Goal: Information Seeking & Learning: Learn about a topic

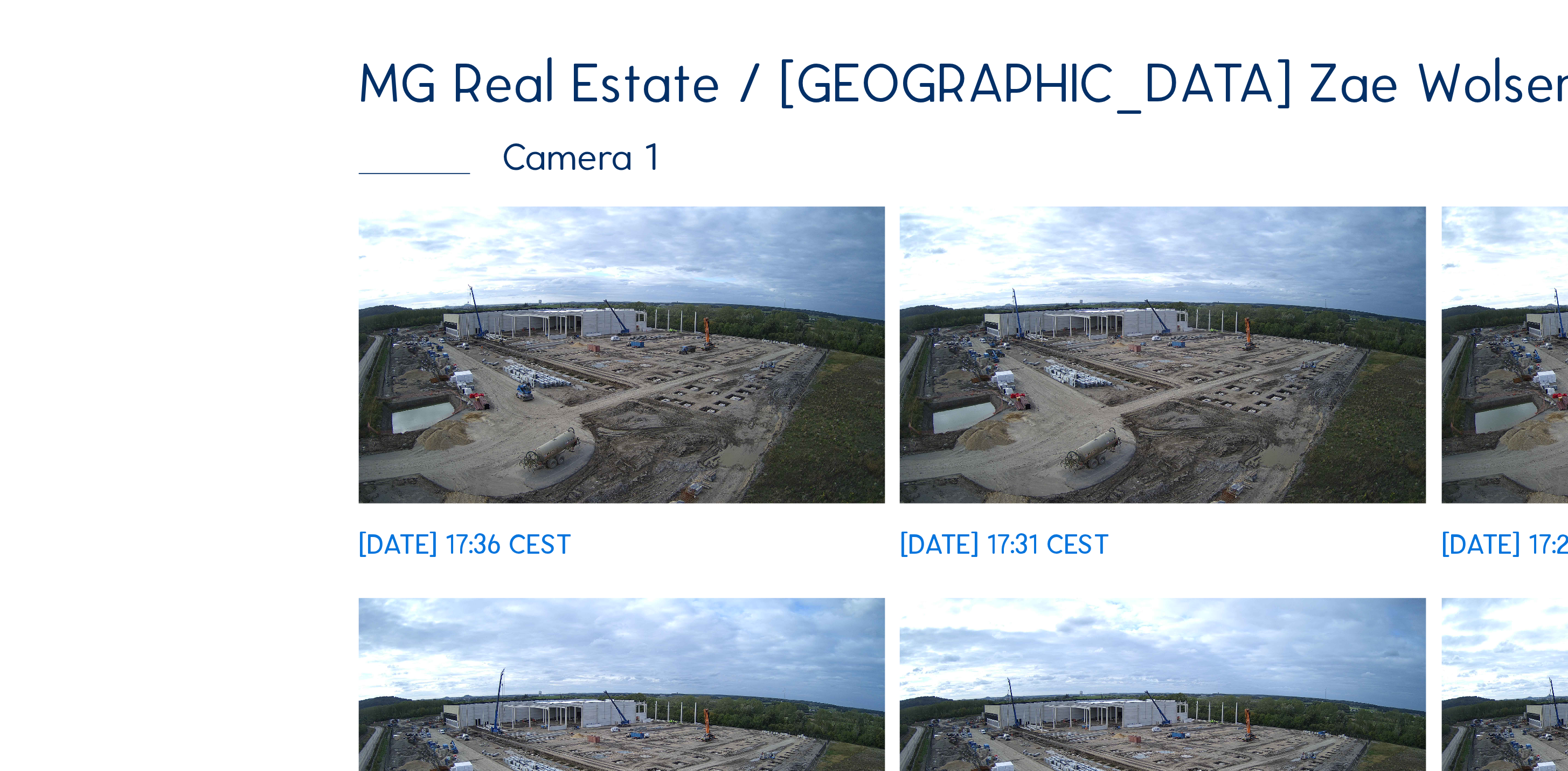
click at [345, 274] on img at bounding box center [340, 354] width 288 height 162
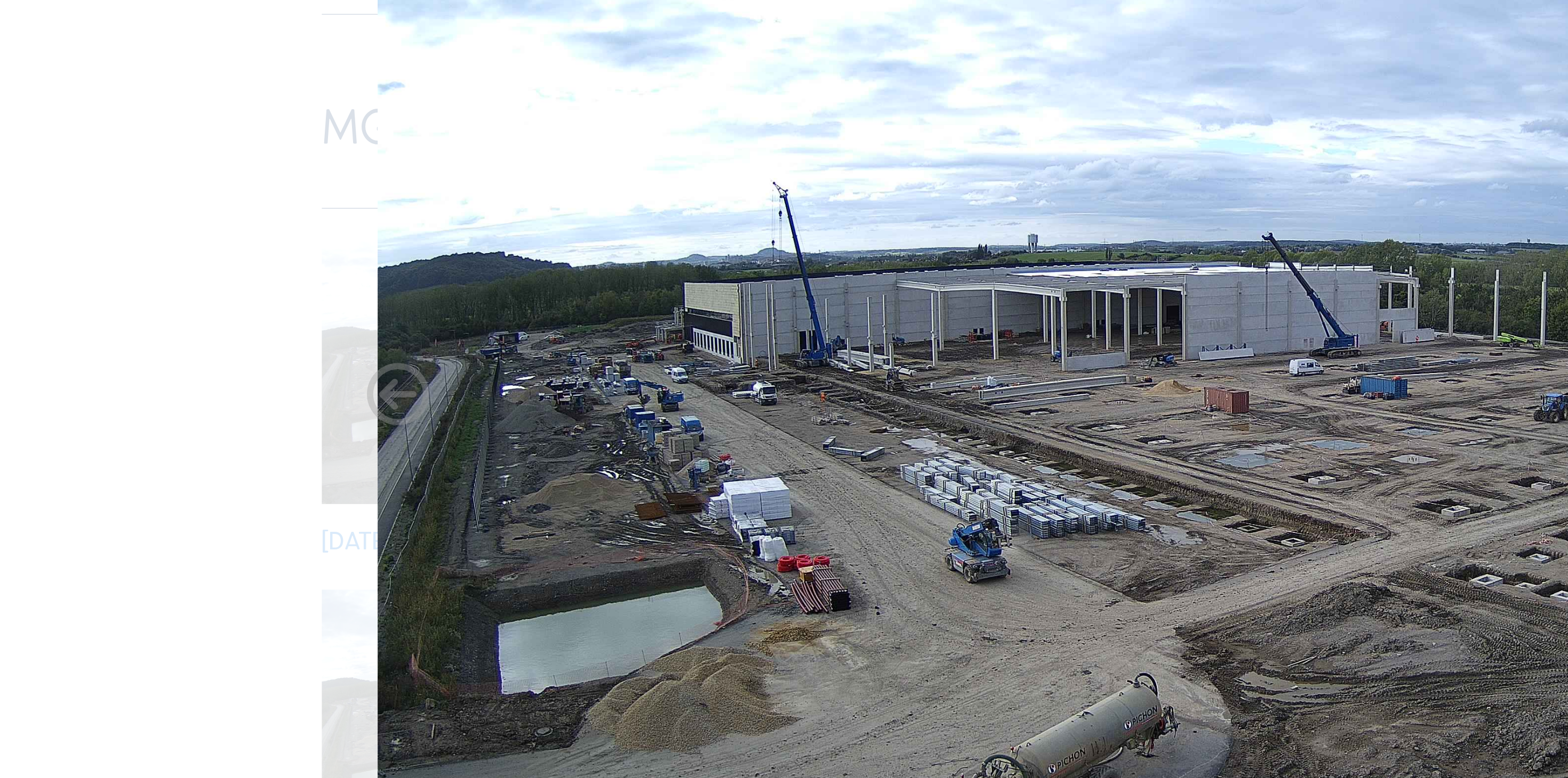
scroll to position [27, 0]
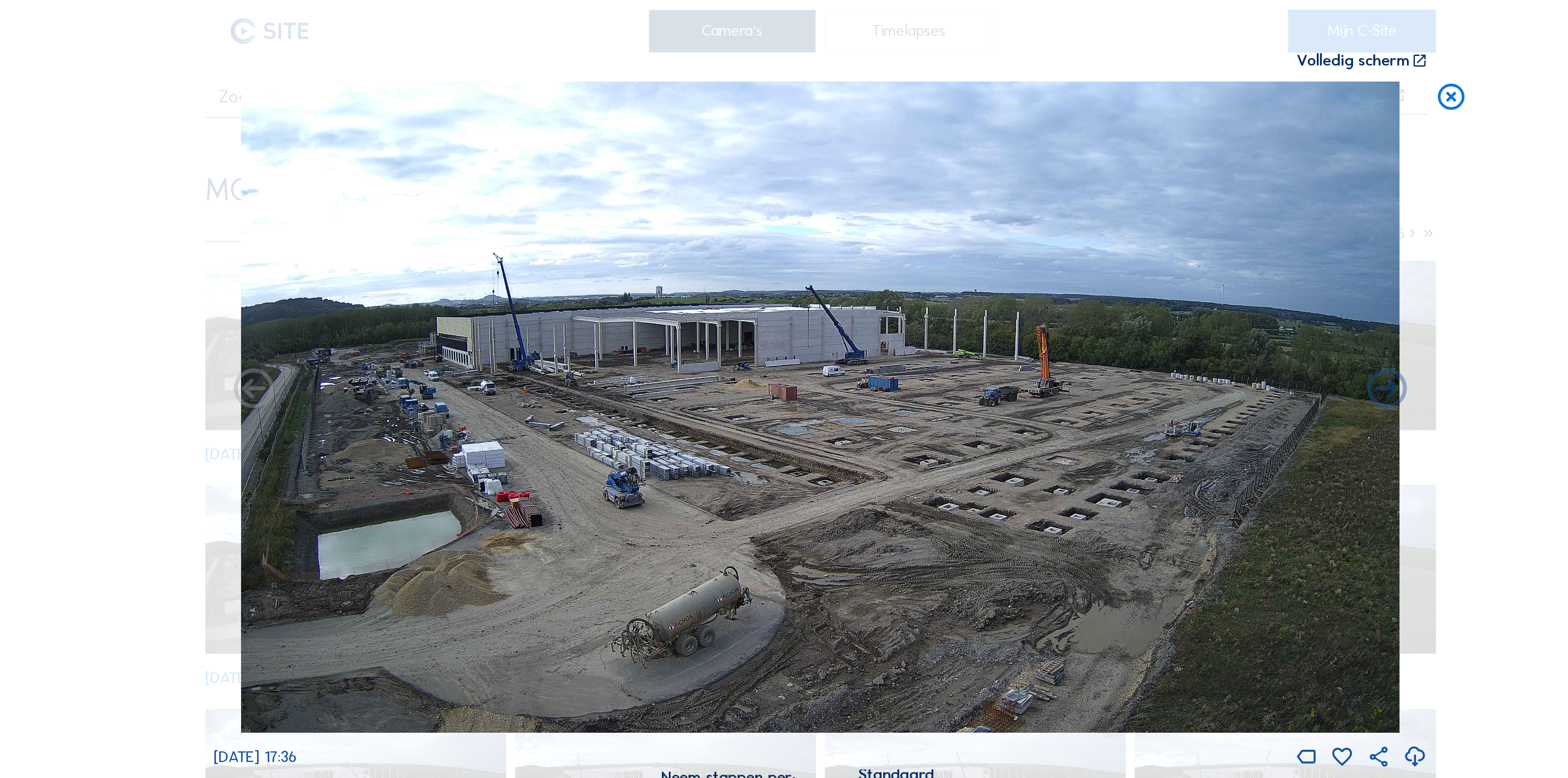
click at [1378, 78] on icon at bounding box center [1387, 93] width 30 height 31
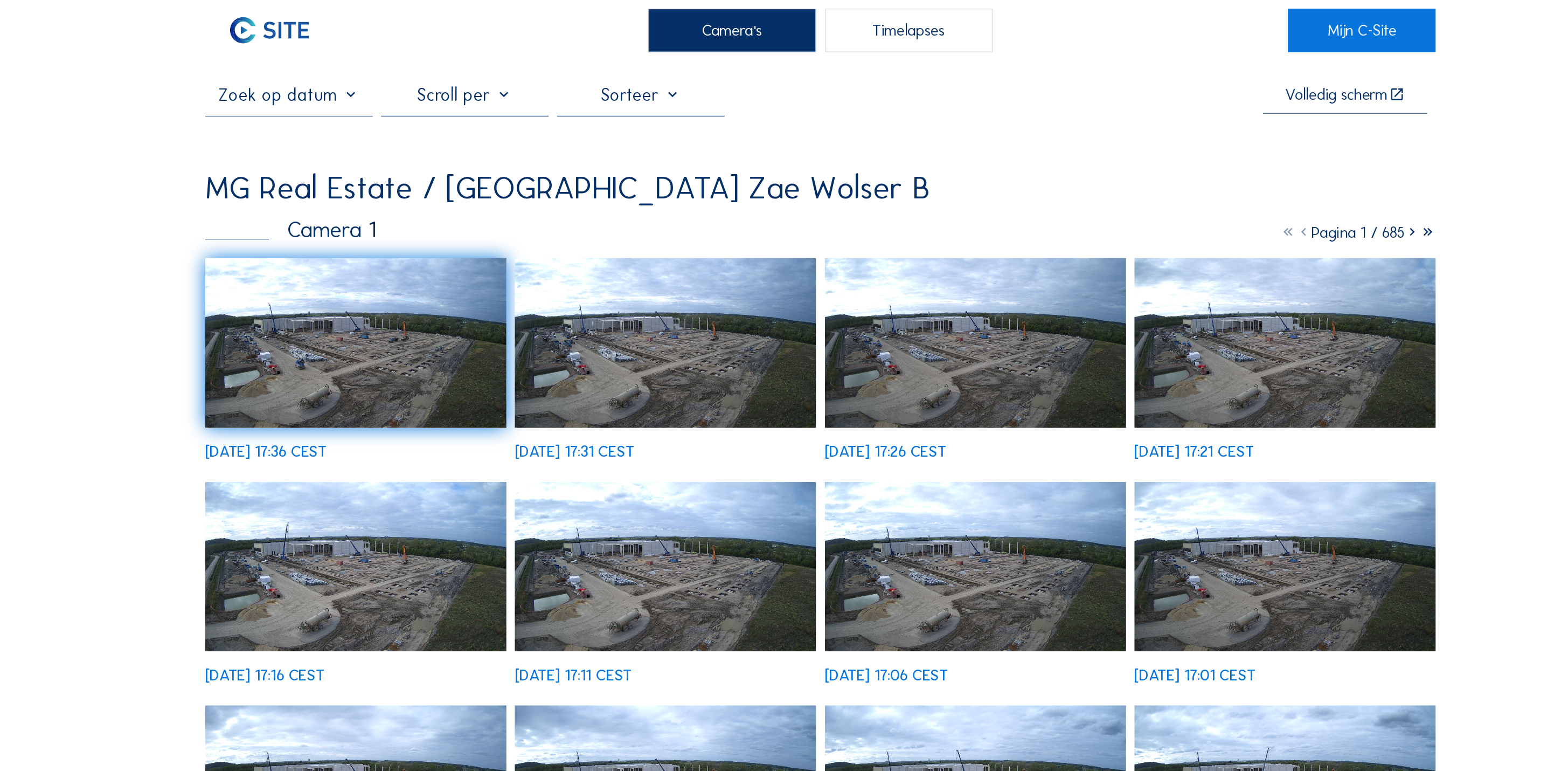
click at [1355, 213] on icon at bounding box center [1349, 222] width 15 height 18
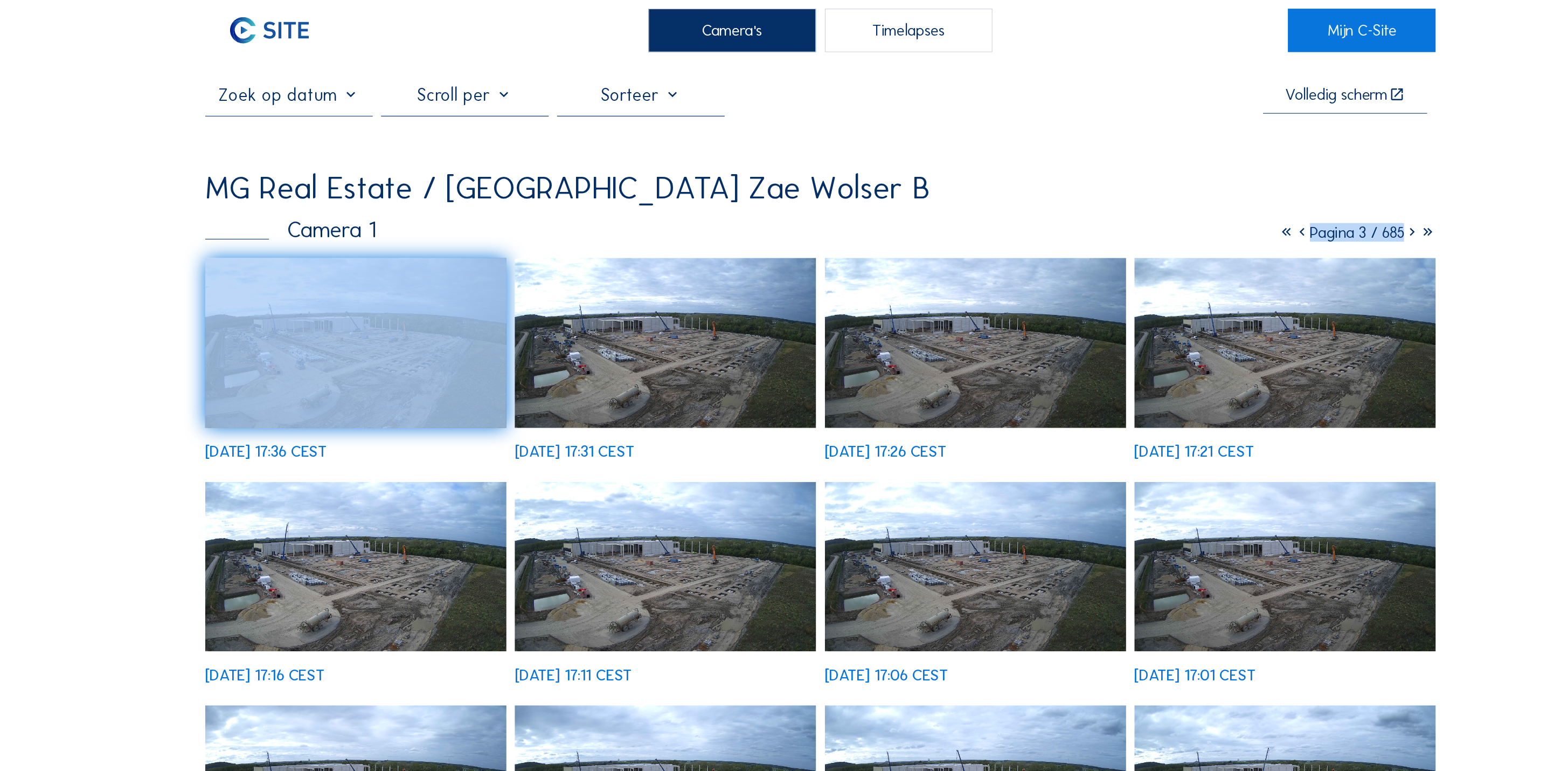
click at [1355, 213] on icon at bounding box center [1349, 222] width 15 height 18
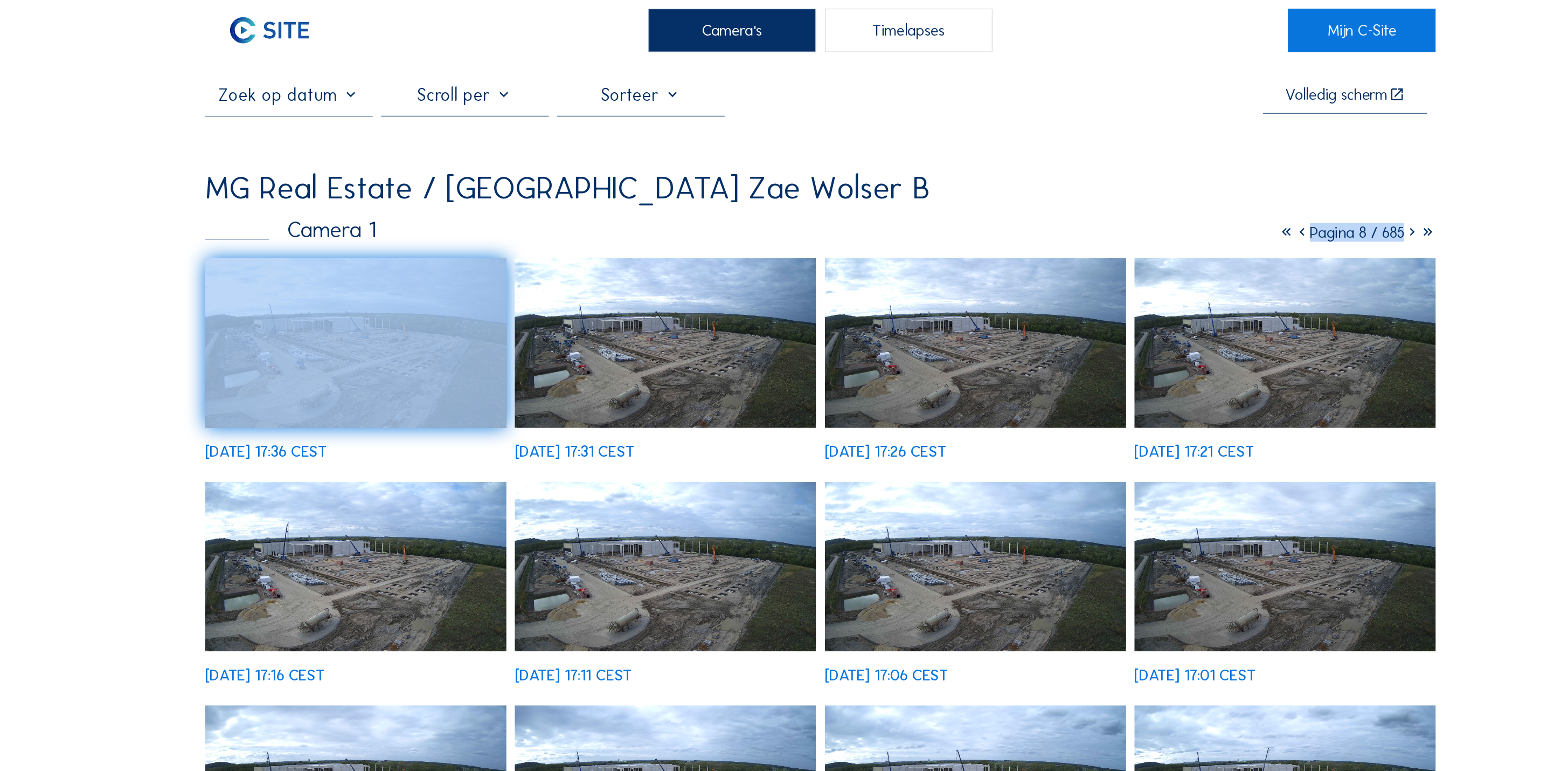
click at [1355, 213] on icon at bounding box center [1349, 222] width 15 height 18
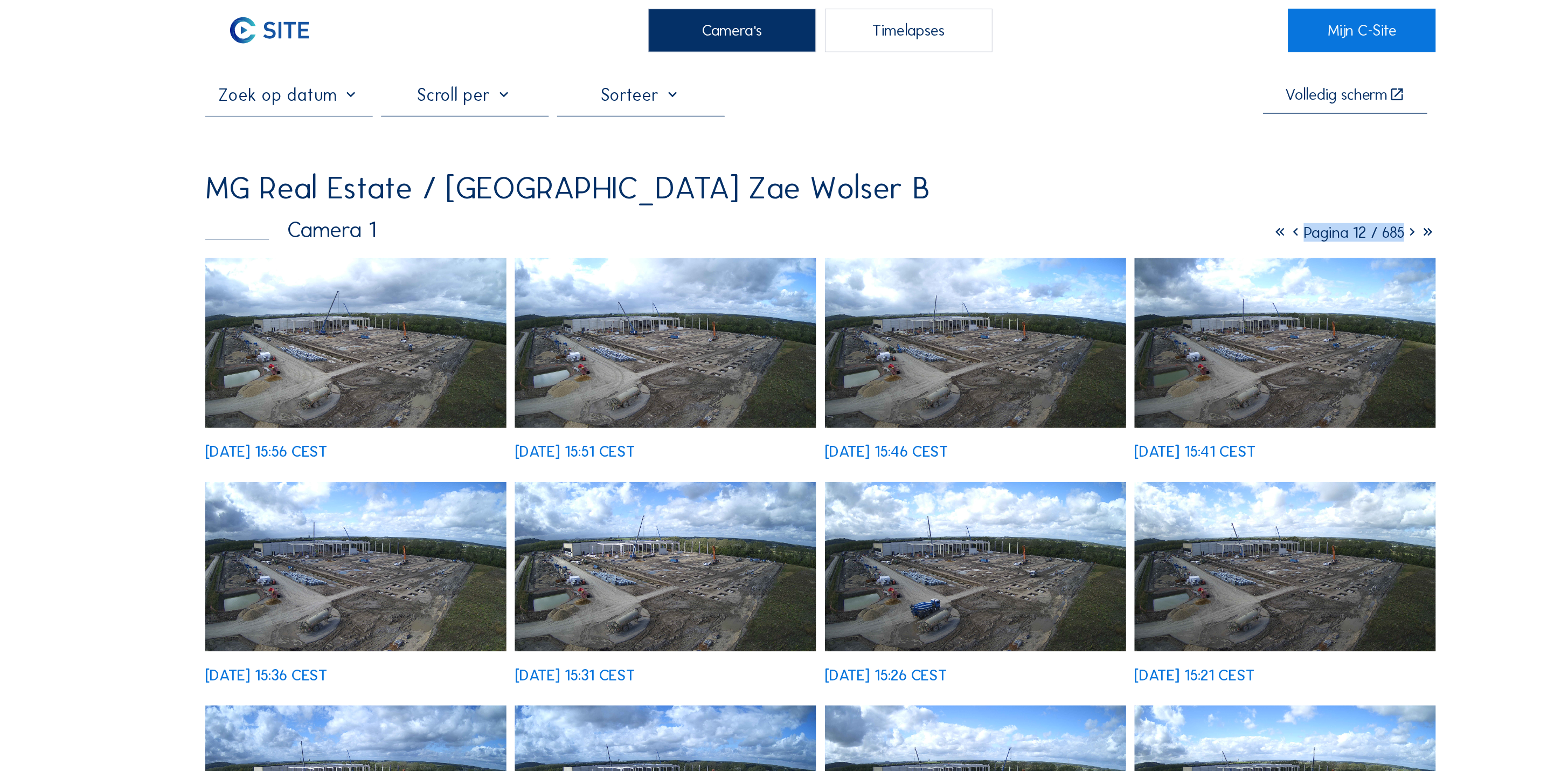
click at [1355, 213] on icon at bounding box center [1349, 222] width 15 height 18
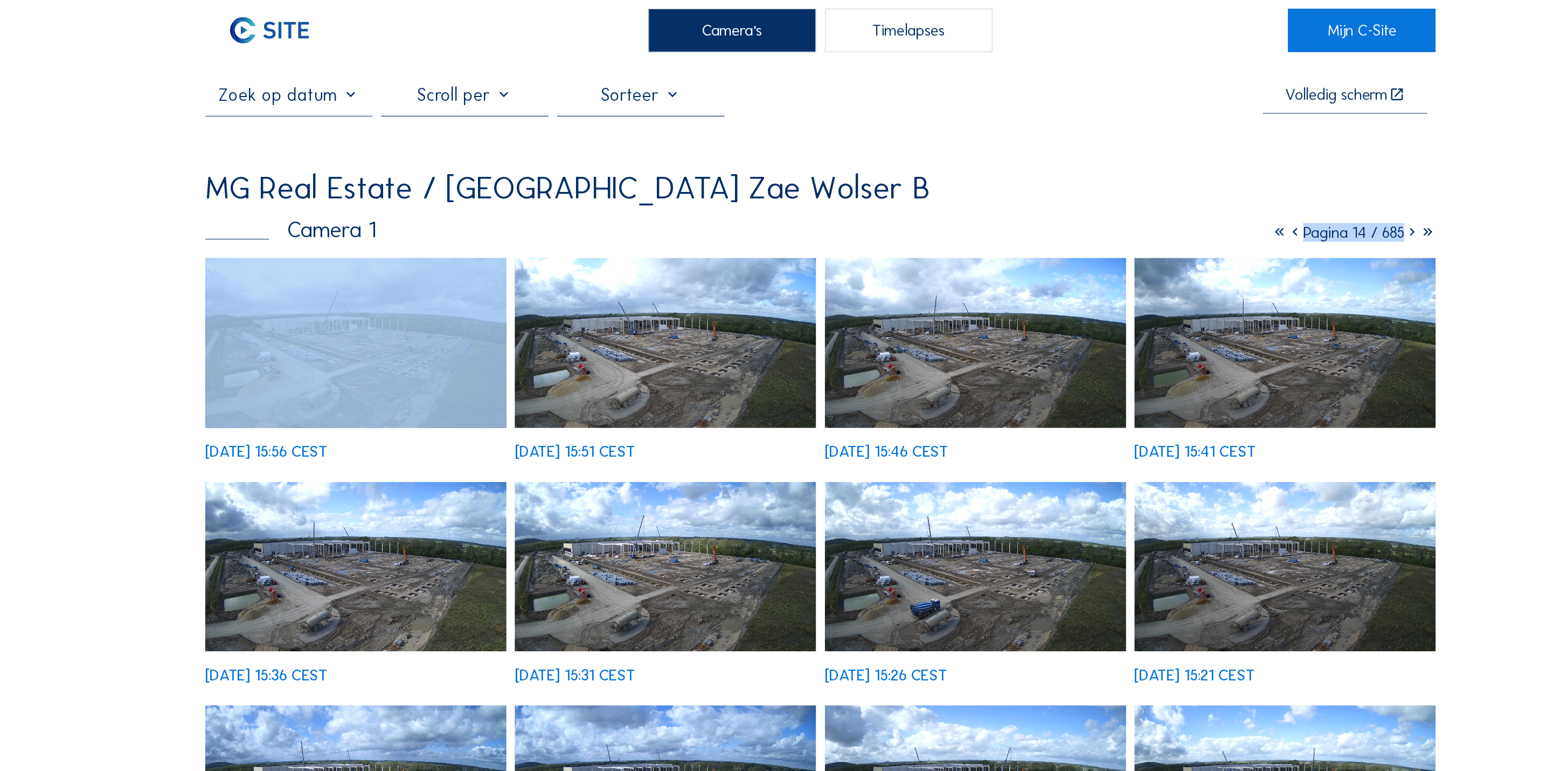
click at [1355, 213] on icon at bounding box center [1349, 222] width 15 height 18
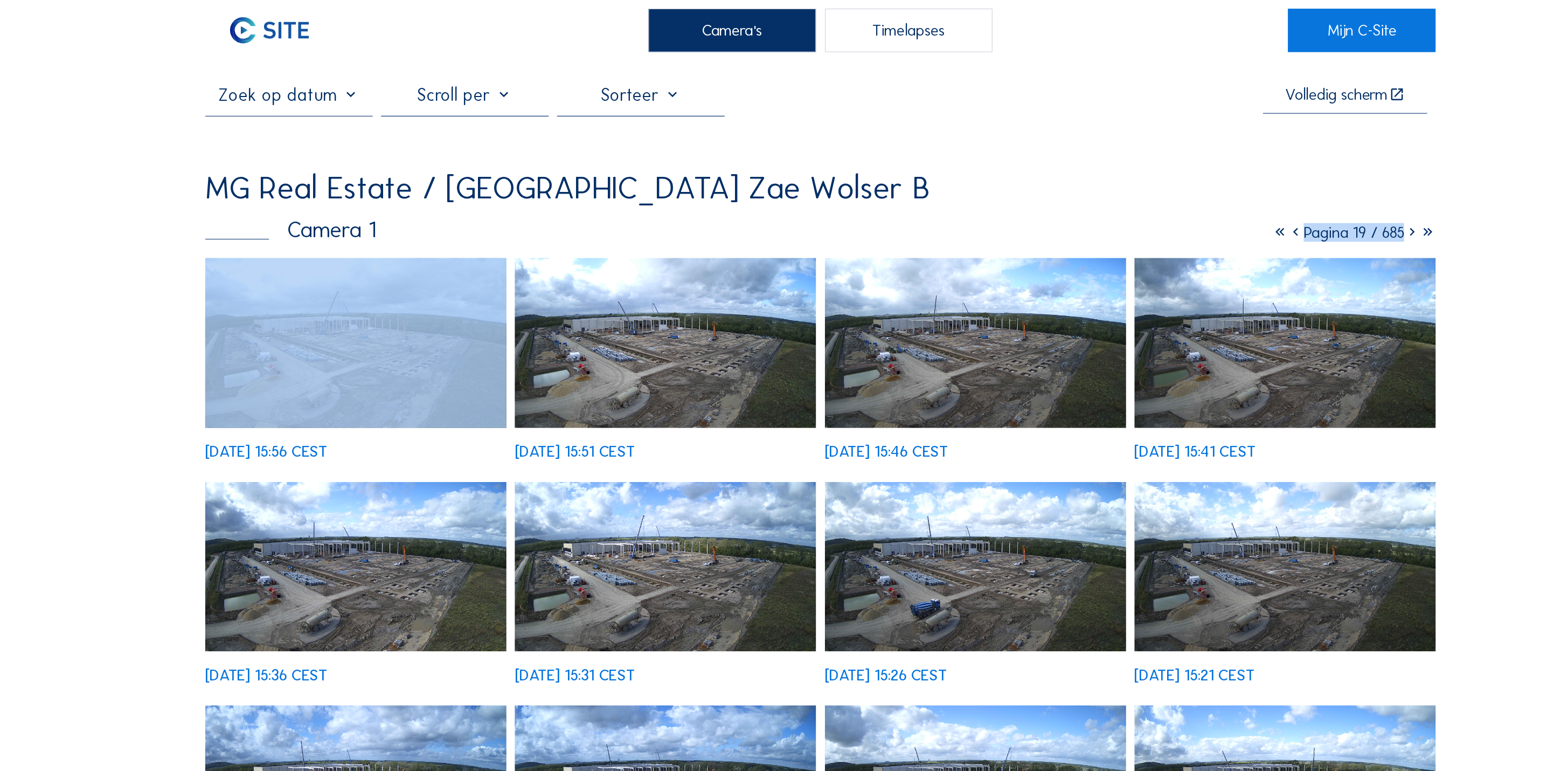
click at [1355, 213] on icon at bounding box center [1349, 222] width 15 height 18
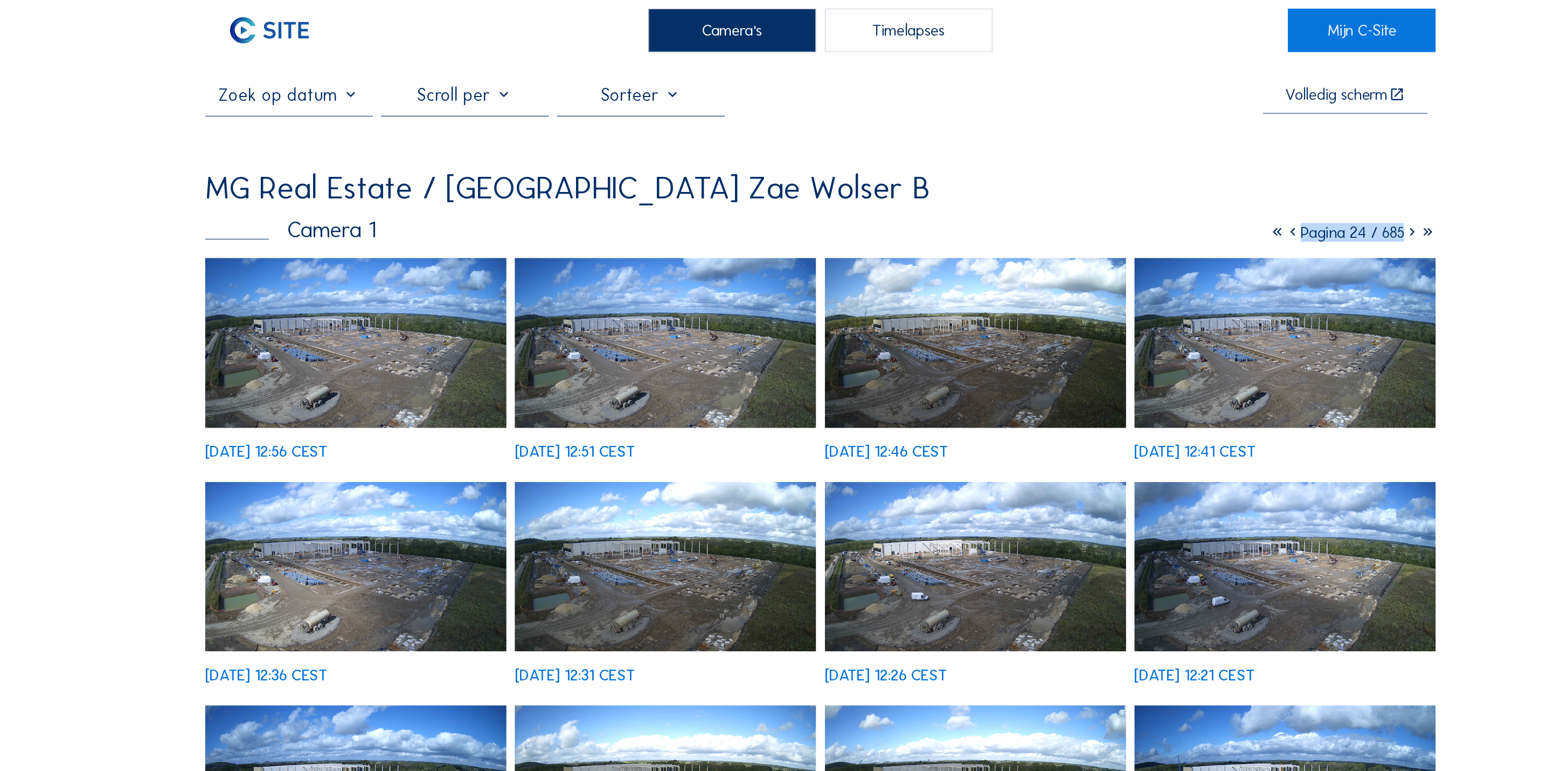
click at [1355, 213] on icon at bounding box center [1349, 222] width 15 height 18
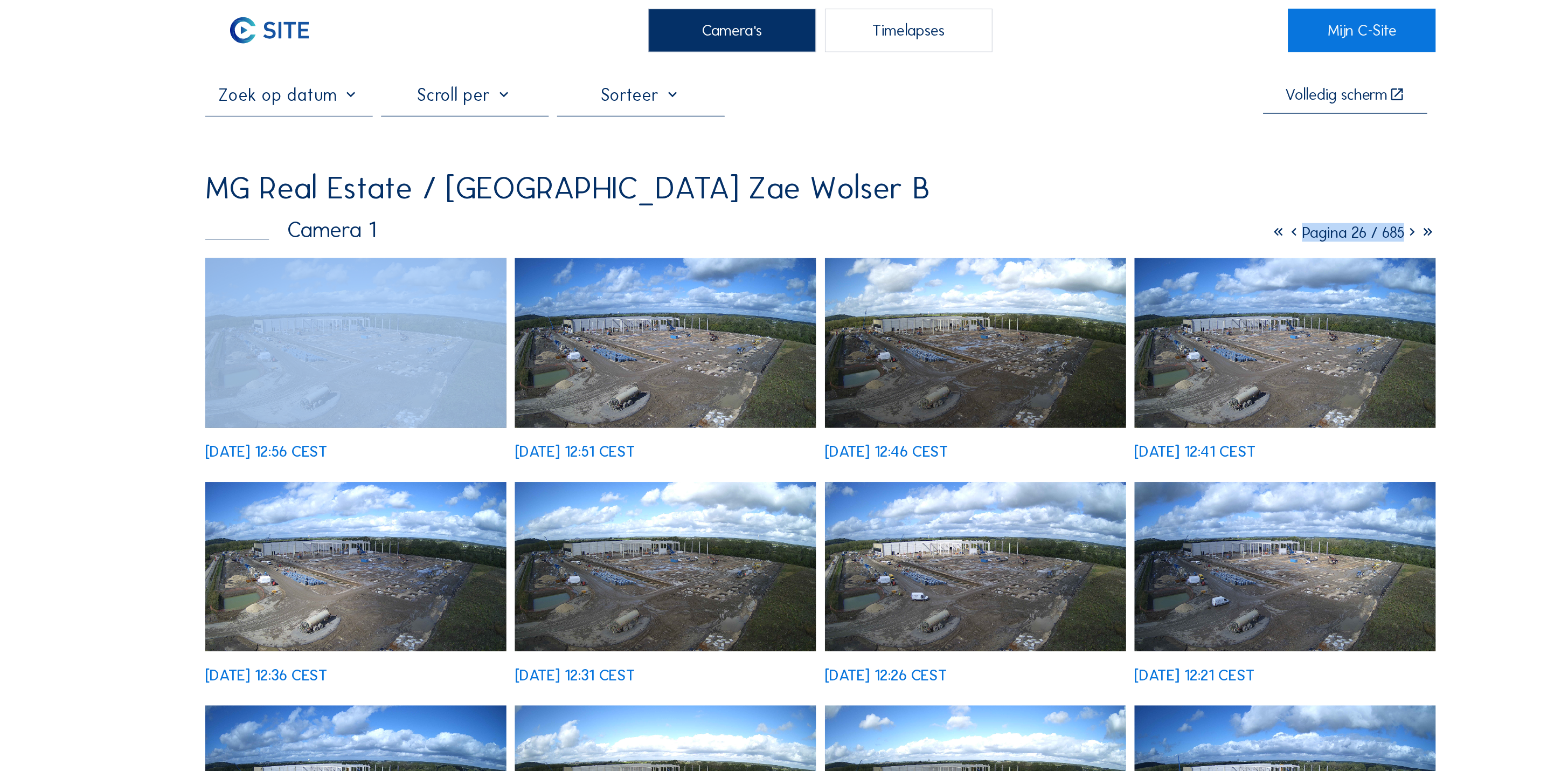
click at [1355, 213] on icon at bounding box center [1349, 222] width 15 height 18
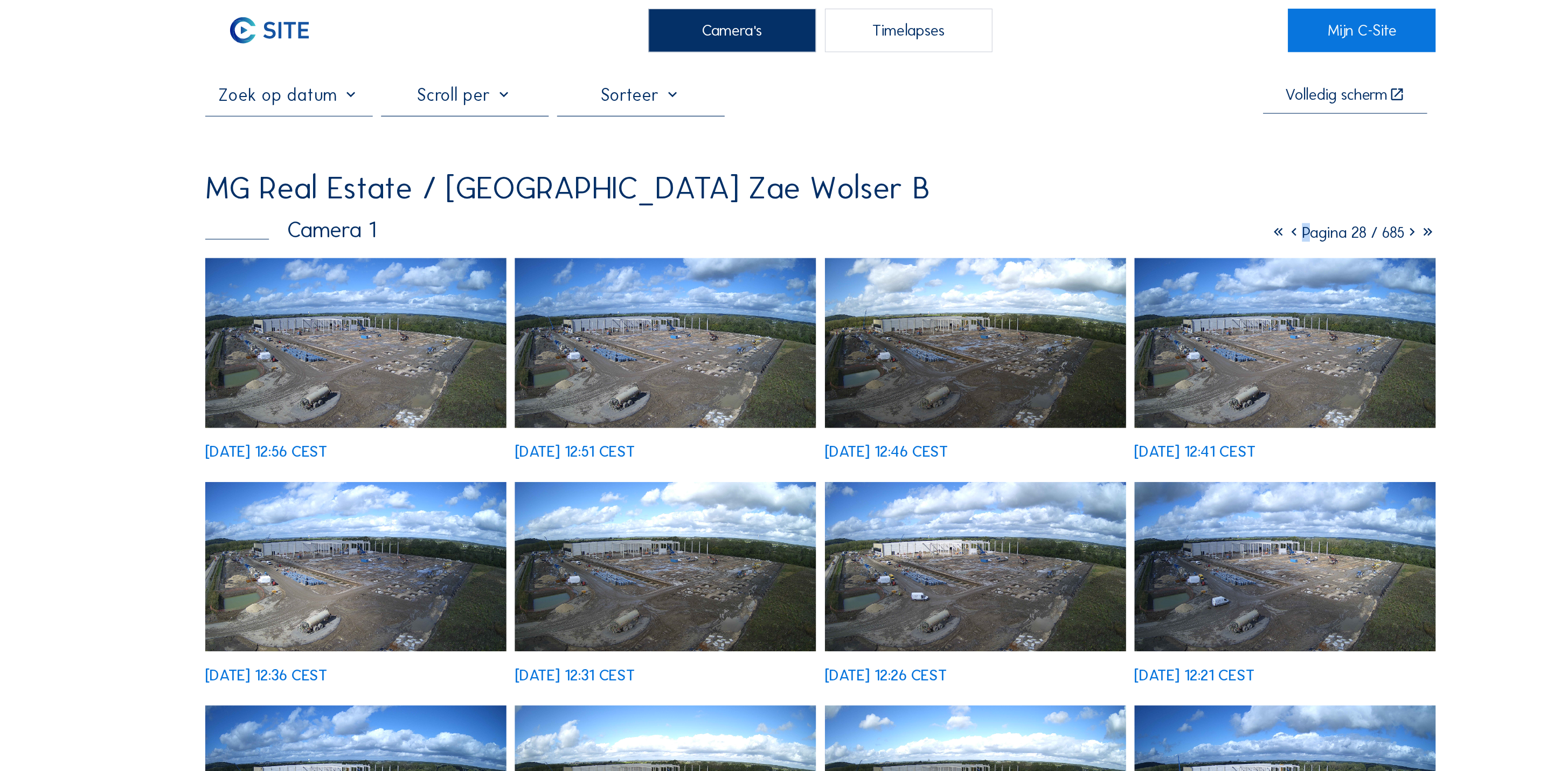
click at [1355, 213] on icon at bounding box center [1349, 222] width 15 height 18
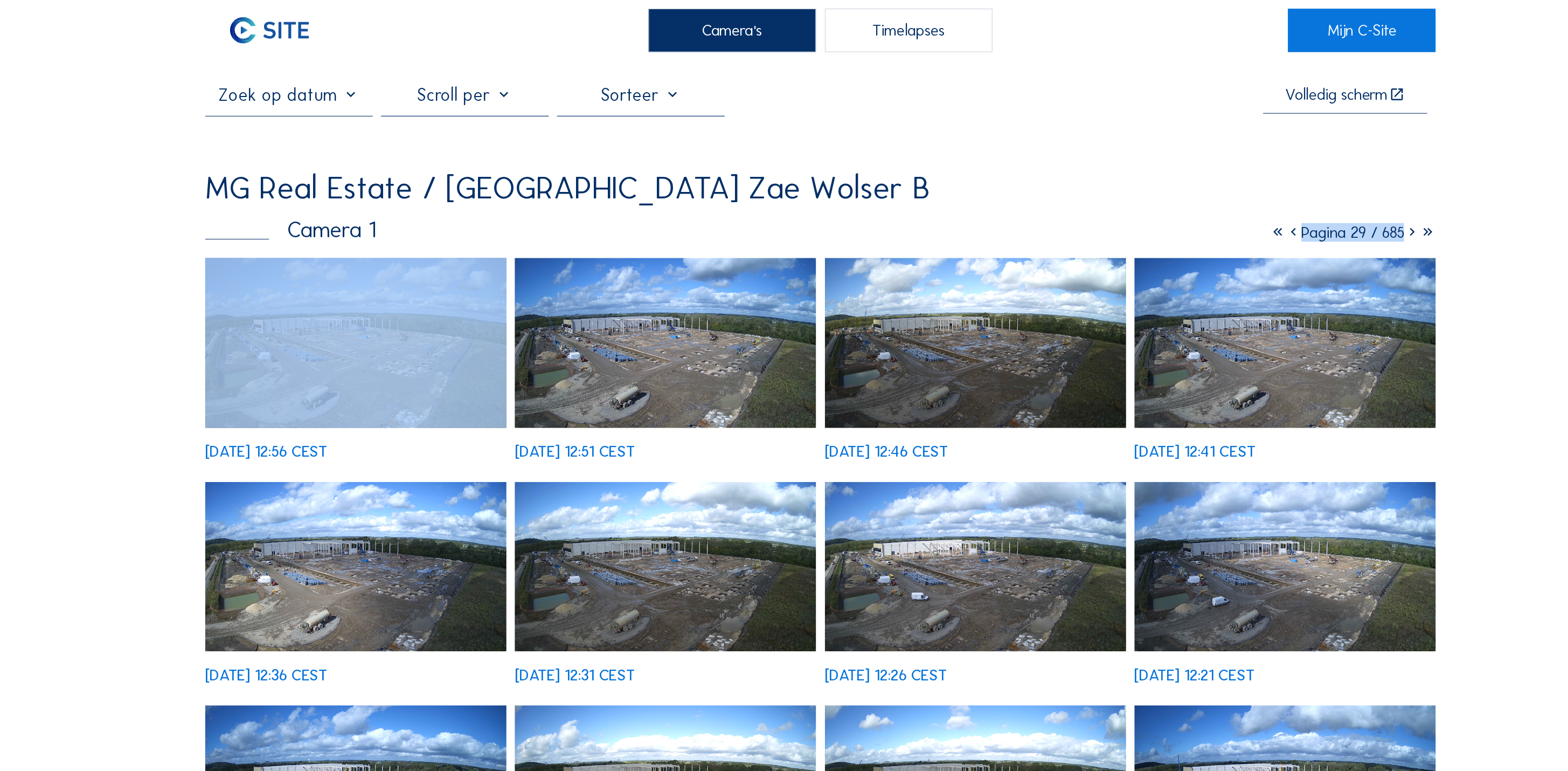
click at [1355, 213] on icon at bounding box center [1349, 222] width 15 height 18
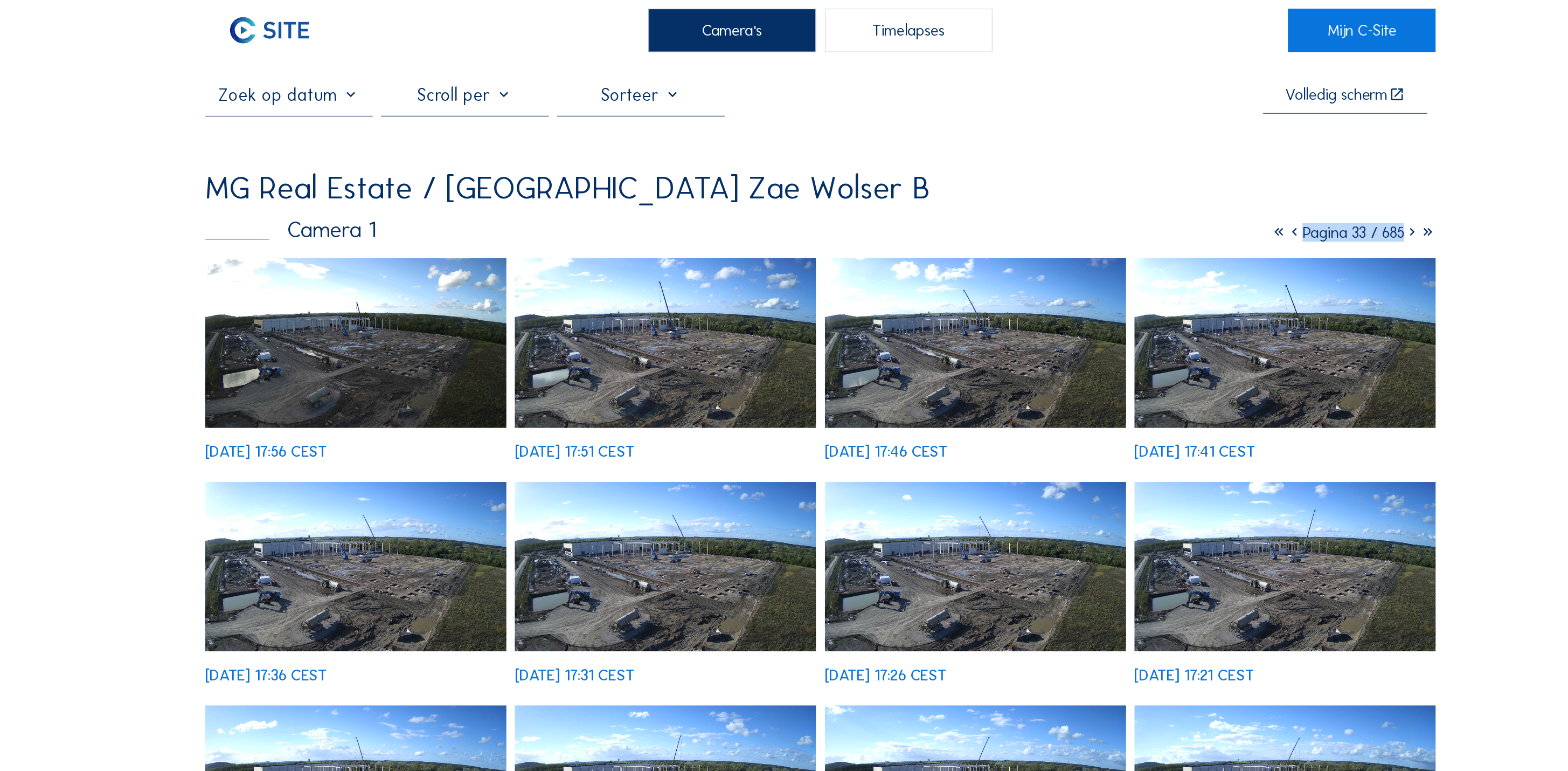
click at [1245, 213] on icon at bounding box center [1237, 222] width 15 height 18
click at [1244, 213] on icon at bounding box center [1236, 222] width 15 height 18
click at [1247, 213] on icon at bounding box center [1239, 222] width 15 height 18
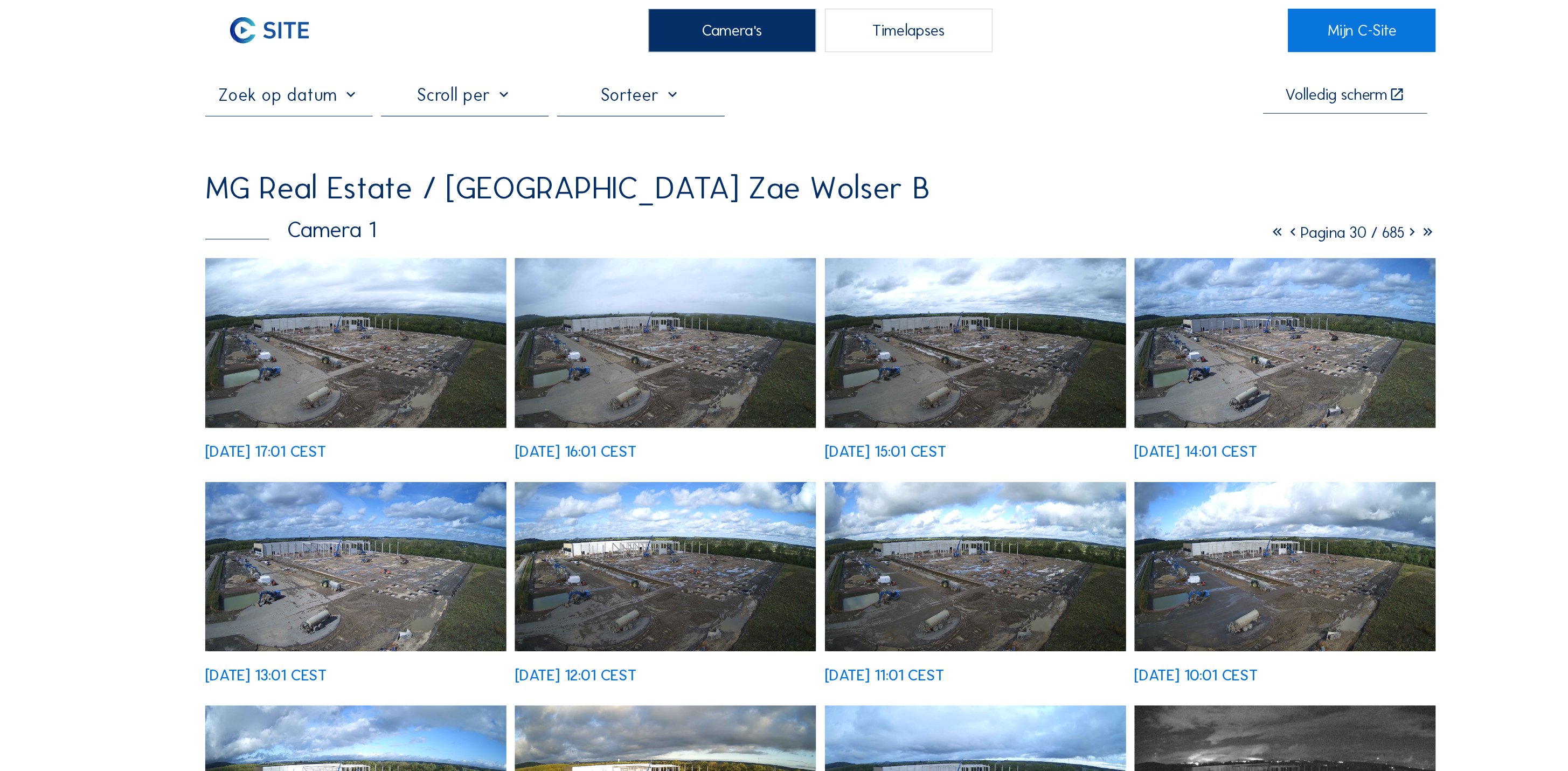
click at [1353, 213] on icon at bounding box center [1349, 222] width 15 height 18
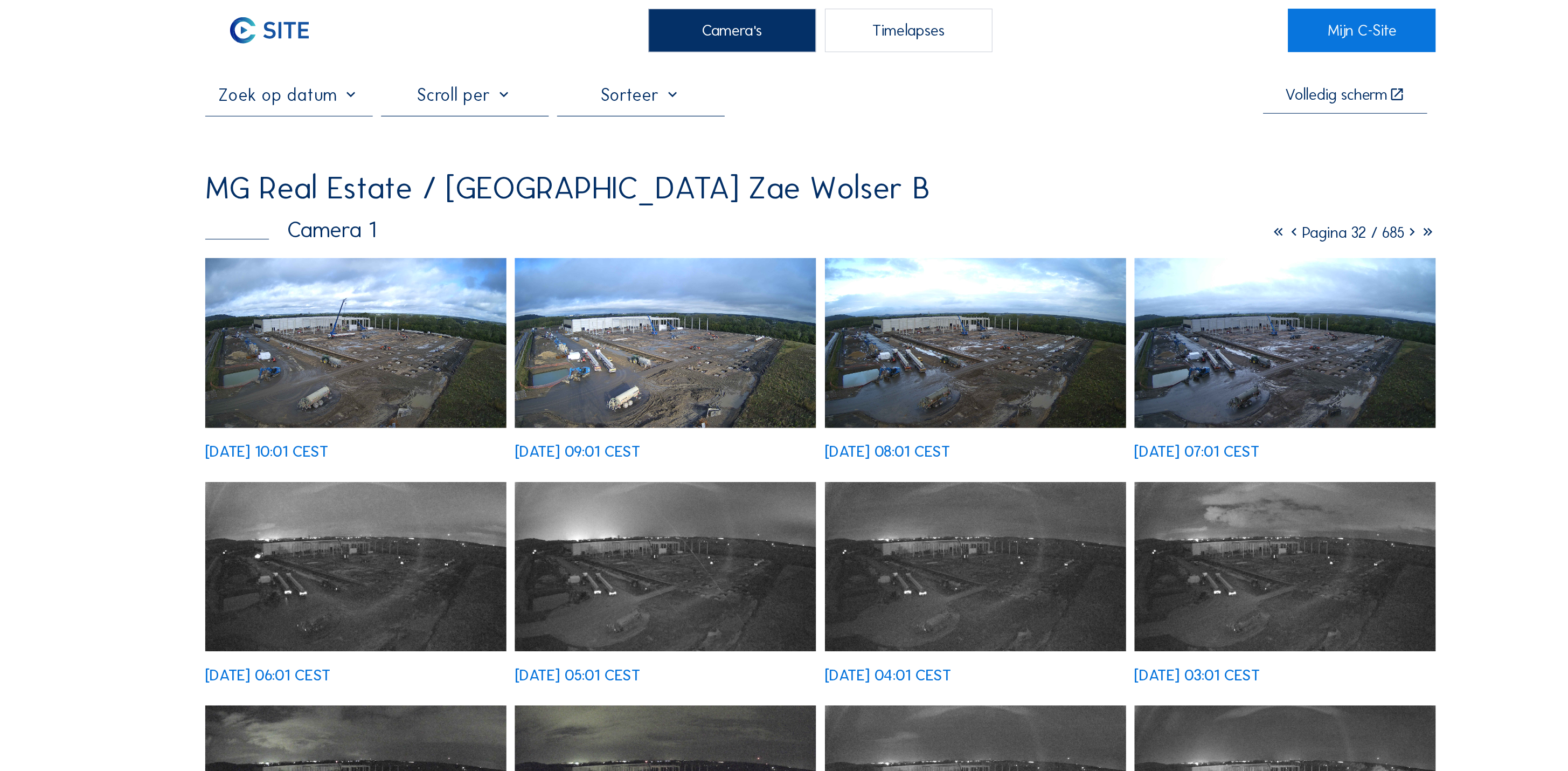
click at [615, 285] on img at bounding box center [635, 327] width 288 height 162
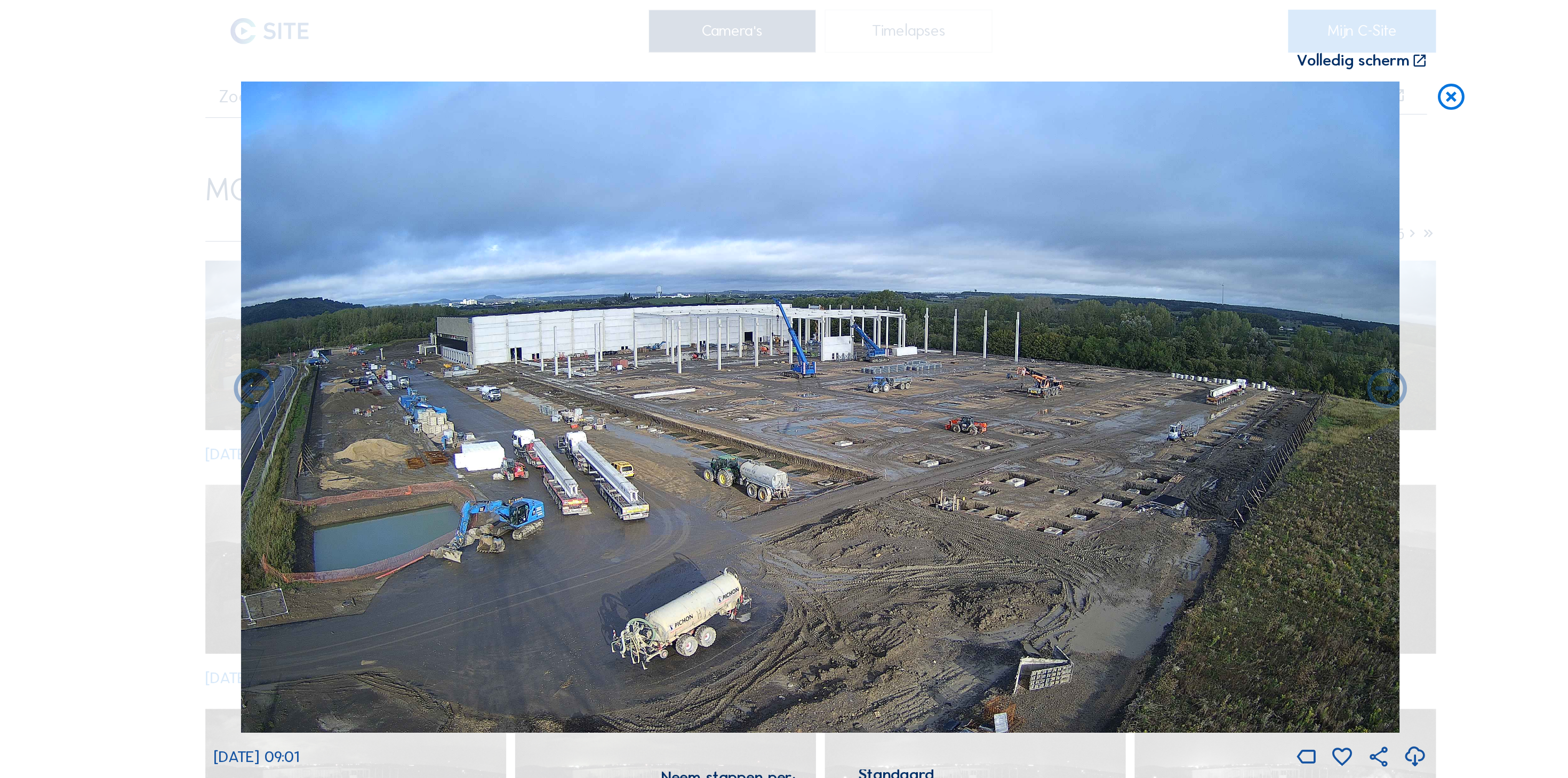
click at [1312, 56] on div "Volledig scherm" at bounding box center [1293, 58] width 108 height 16
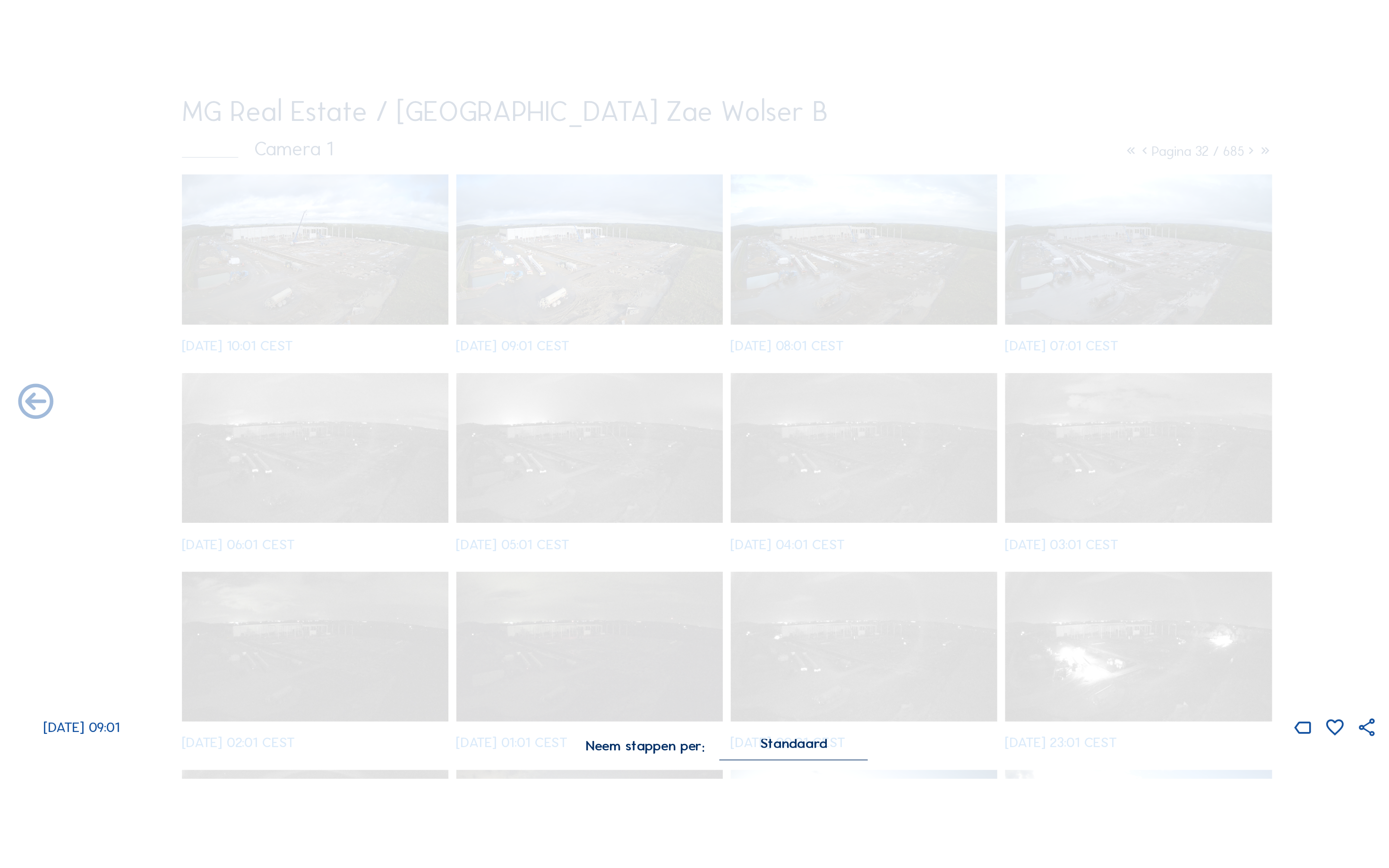
scroll to position [25, 0]
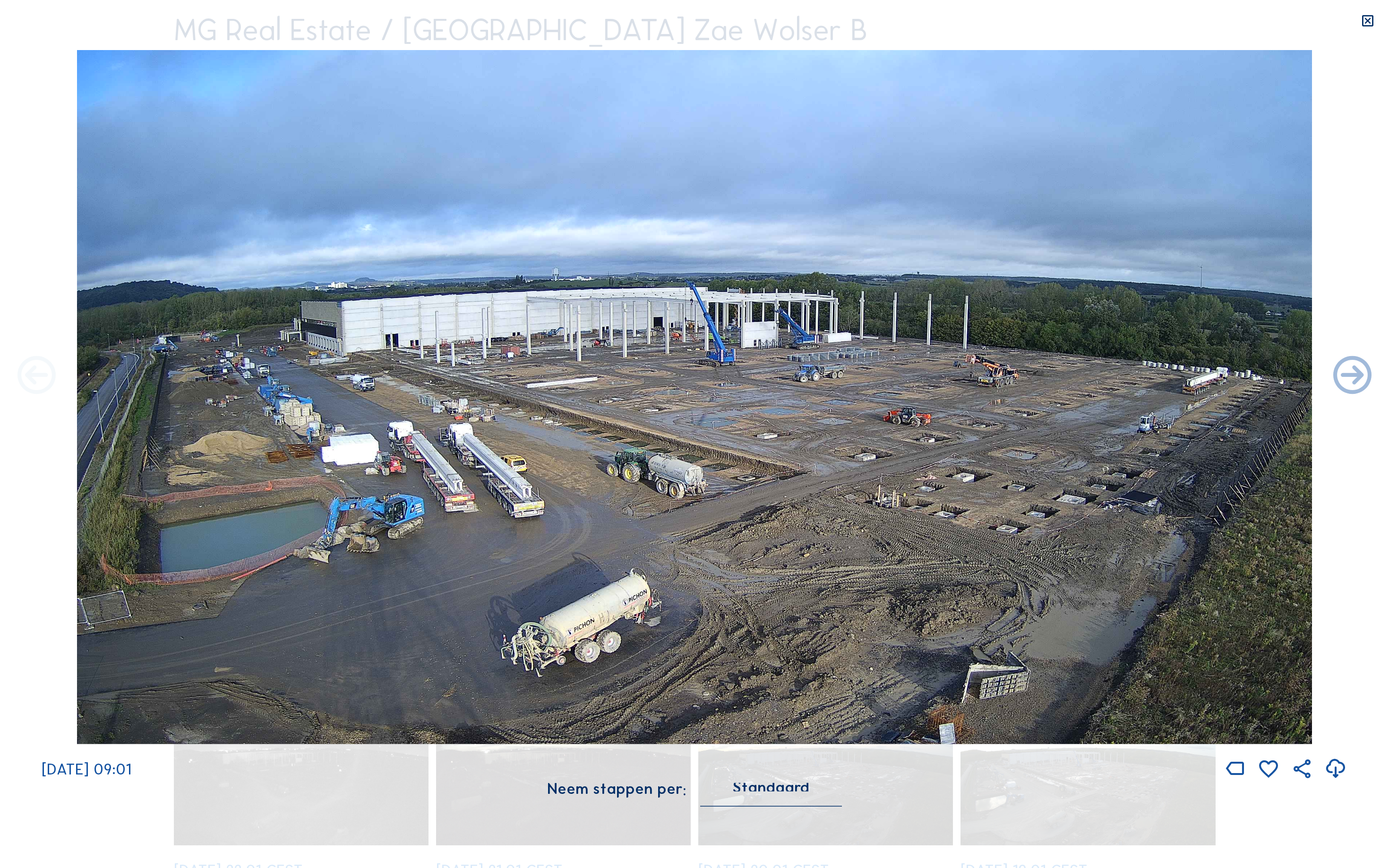
click at [24, 376] on icon at bounding box center [37, 377] width 46 height 46
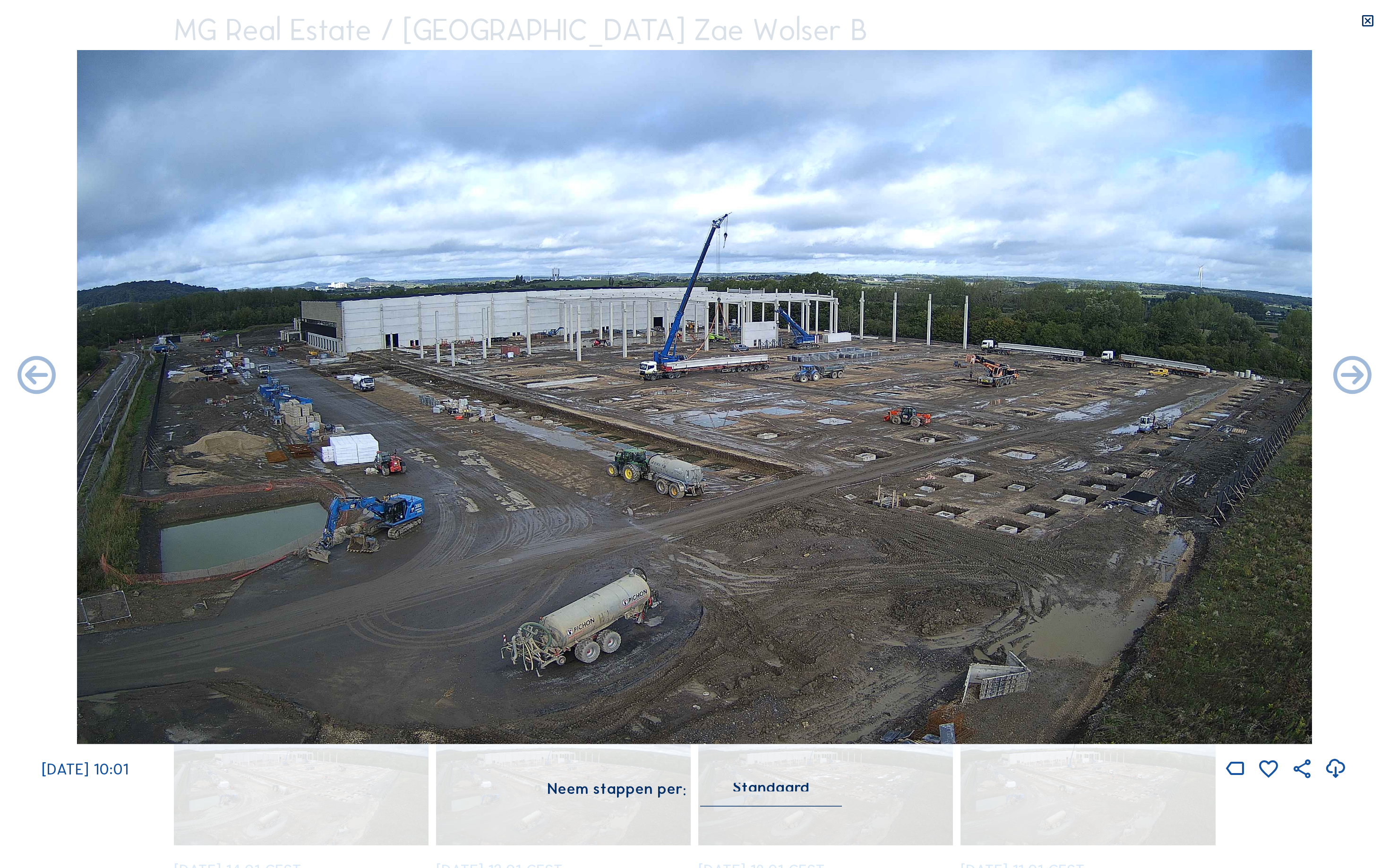
click at [24, 376] on icon at bounding box center [37, 377] width 46 height 46
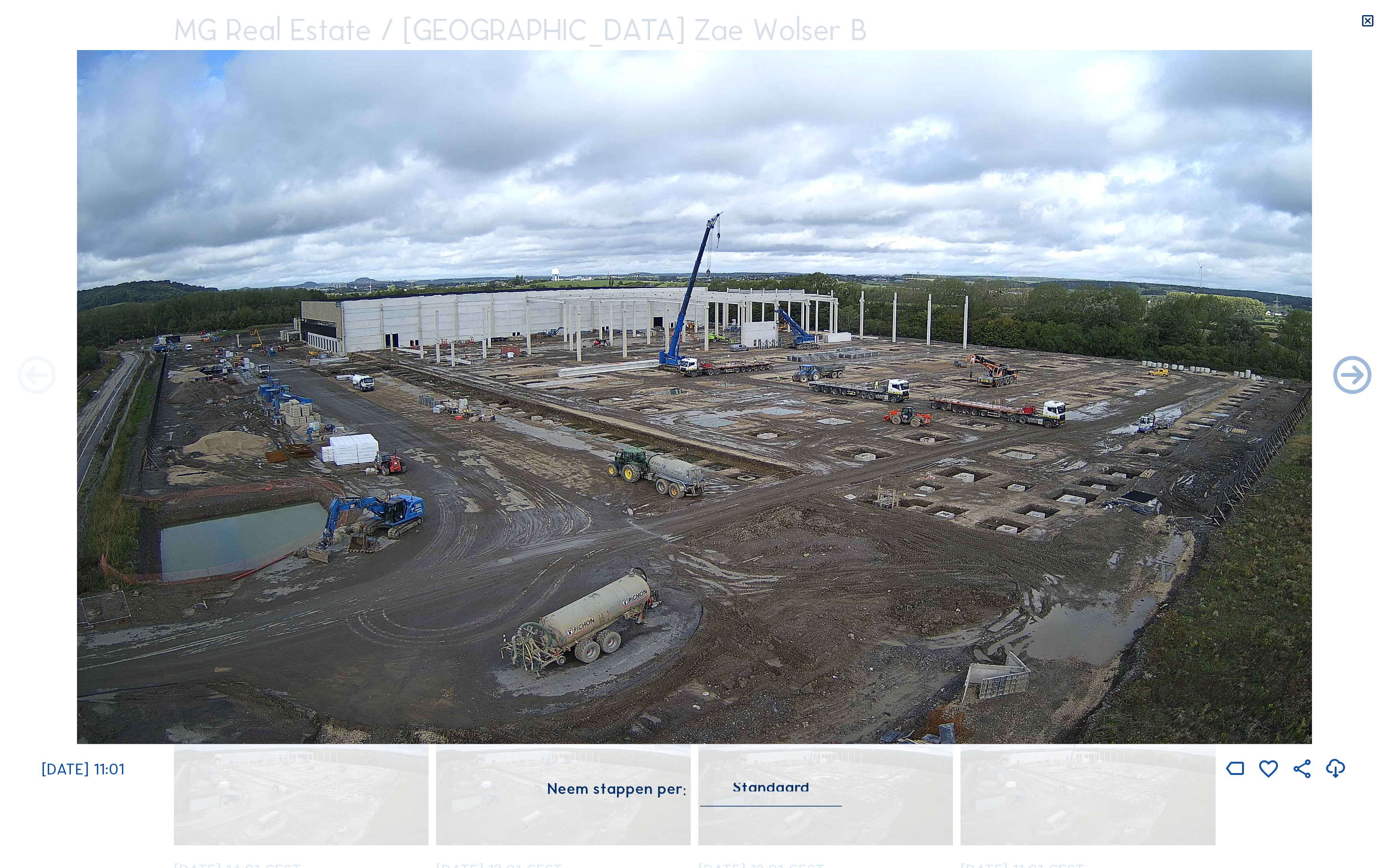
click at [24, 376] on icon at bounding box center [37, 377] width 46 height 46
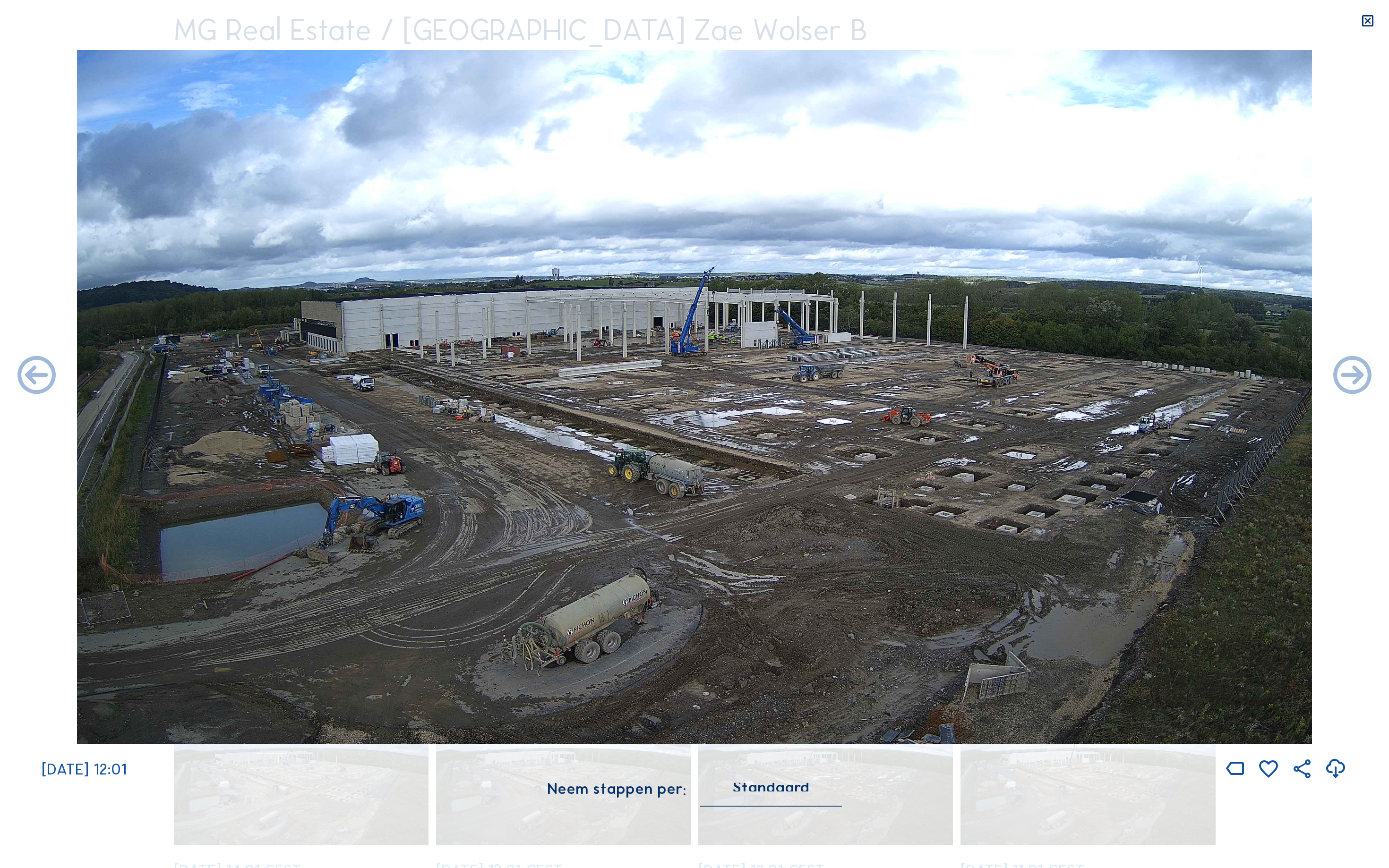
click at [24, 376] on icon at bounding box center [37, 377] width 46 height 46
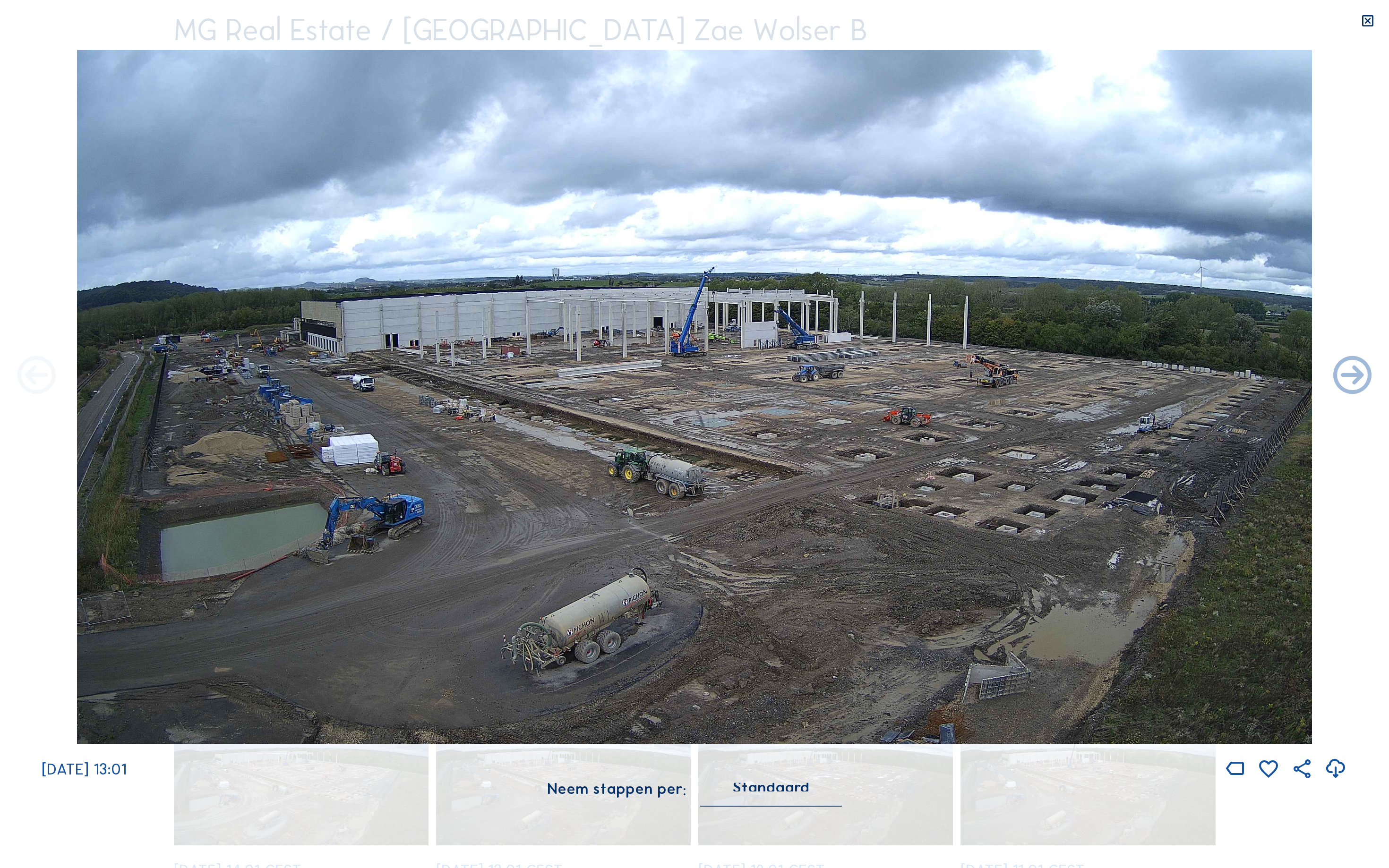
click at [27, 377] on icon at bounding box center [37, 377] width 46 height 46
click at [27, 373] on icon at bounding box center [37, 377] width 46 height 46
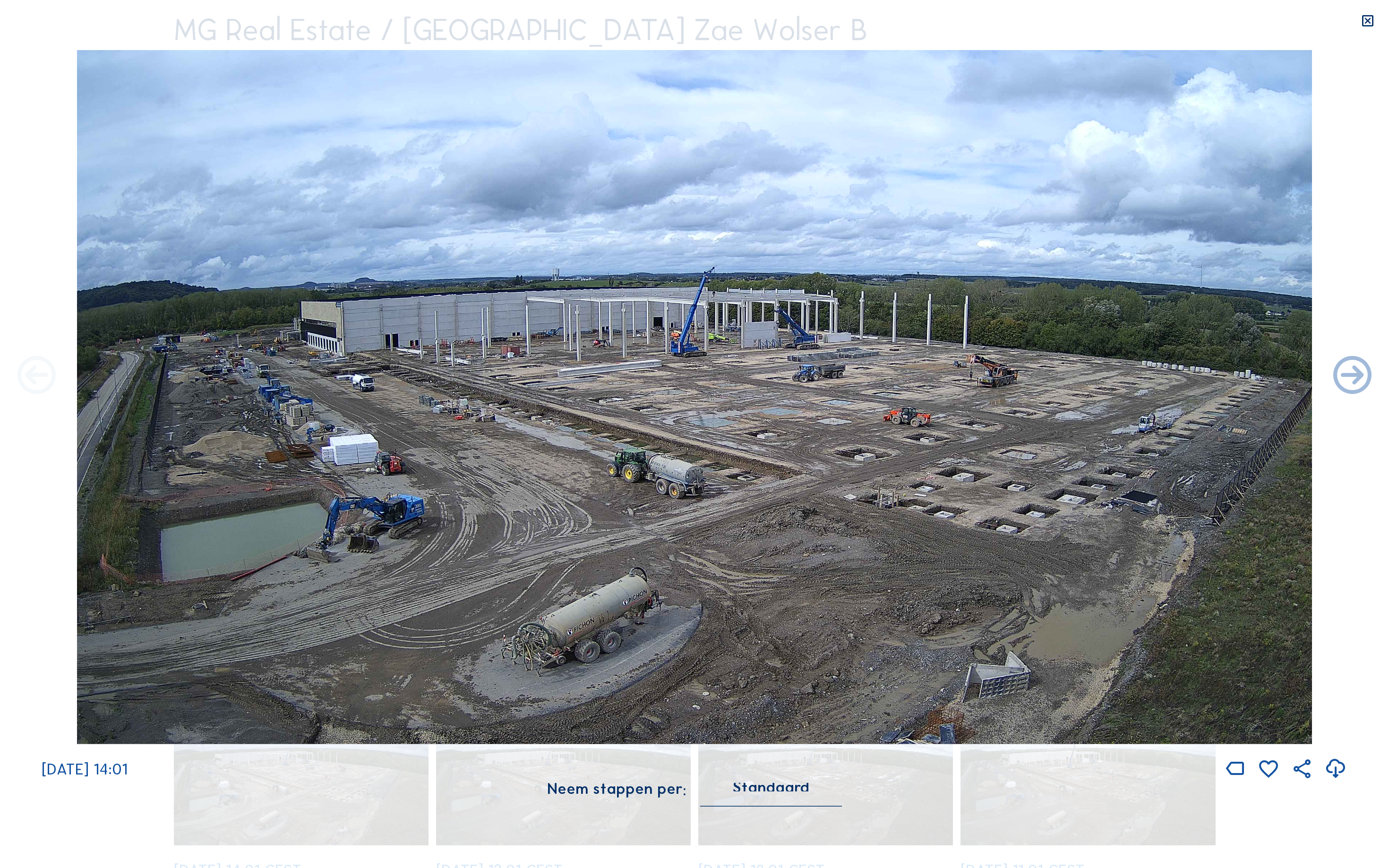
click at [28, 374] on icon at bounding box center [37, 377] width 46 height 46
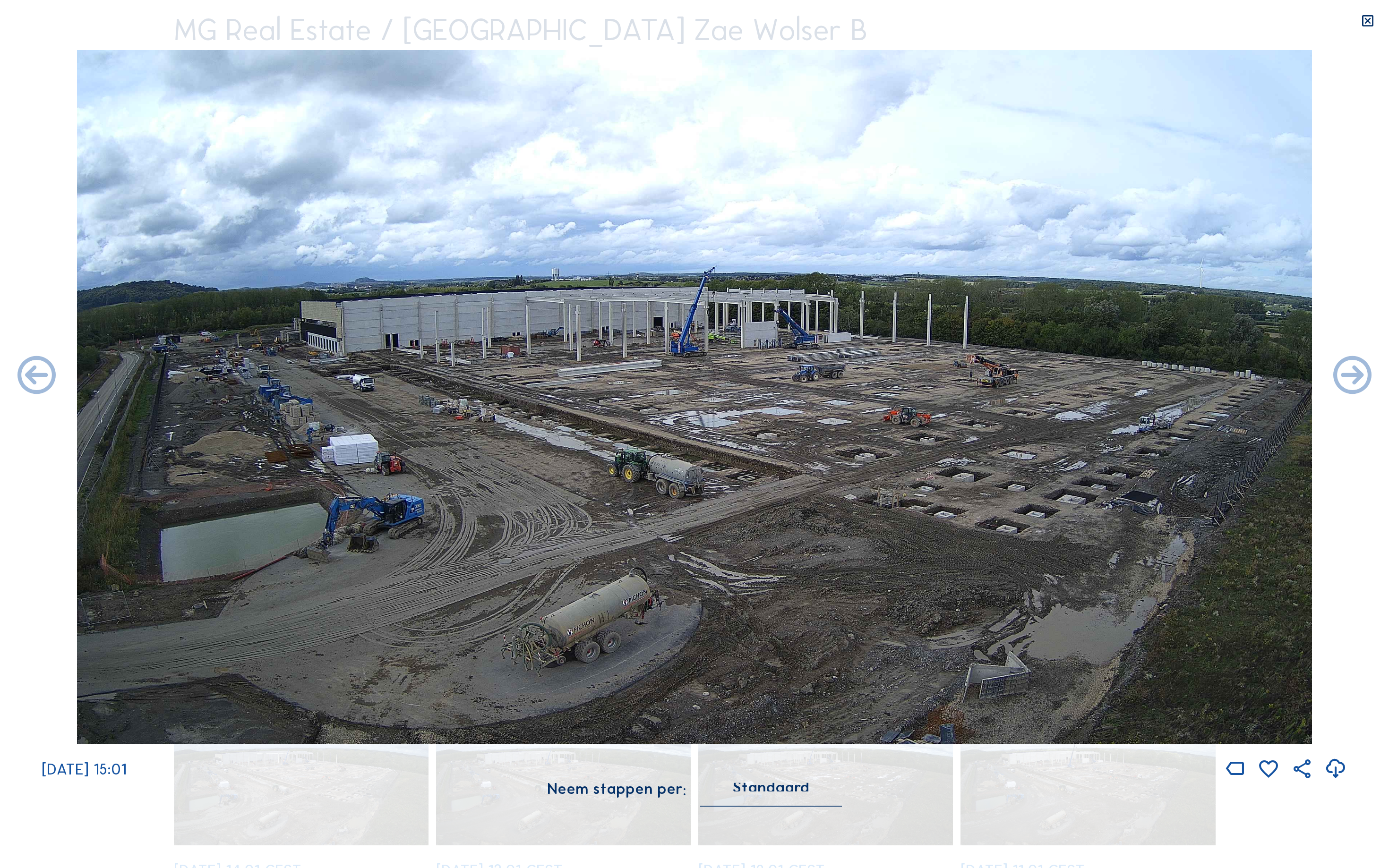
click at [28, 374] on icon at bounding box center [37, 377] width 46 height 46
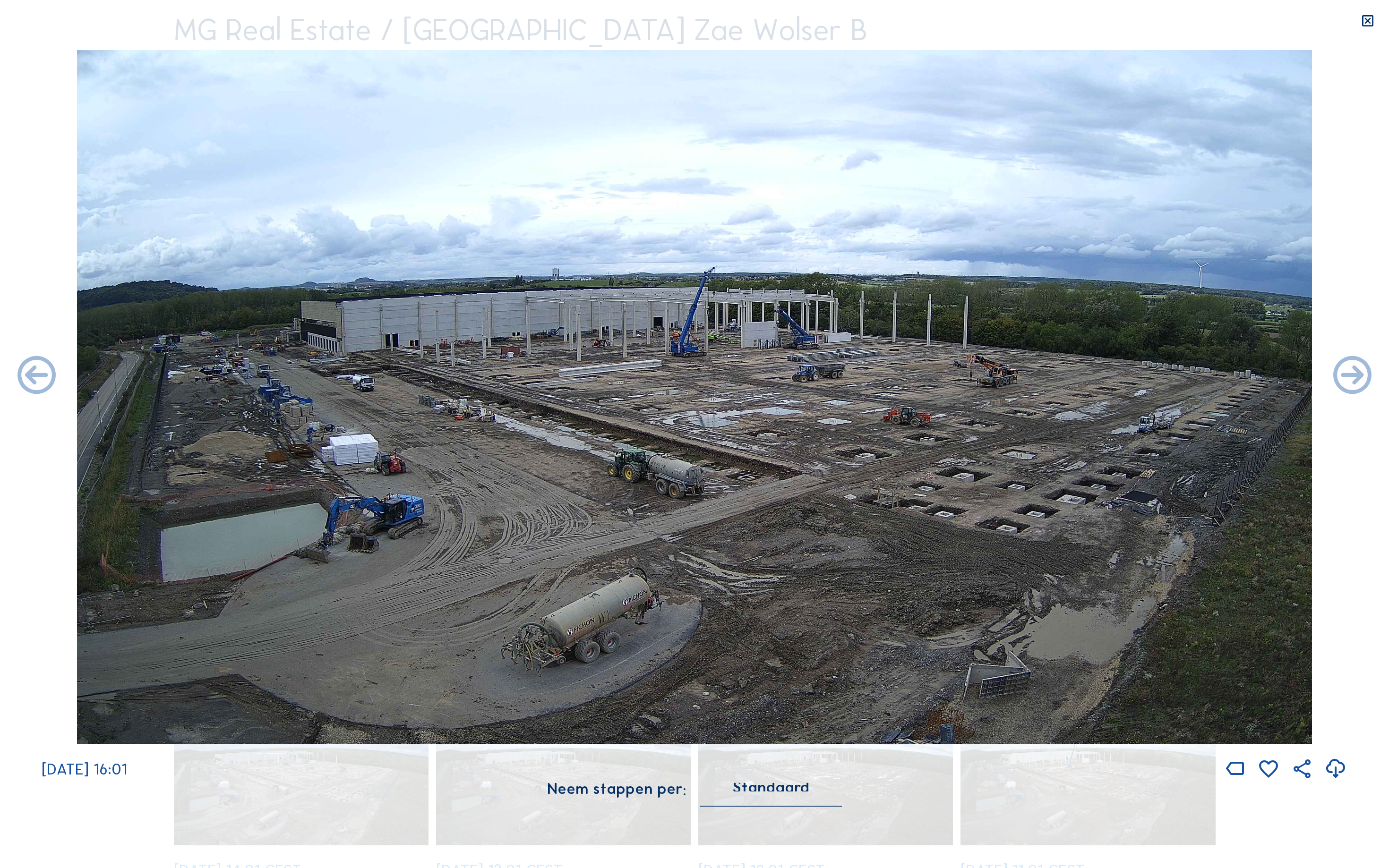
click at [28, 374] on icon at bounding box center [37, 377] width 46 height 46
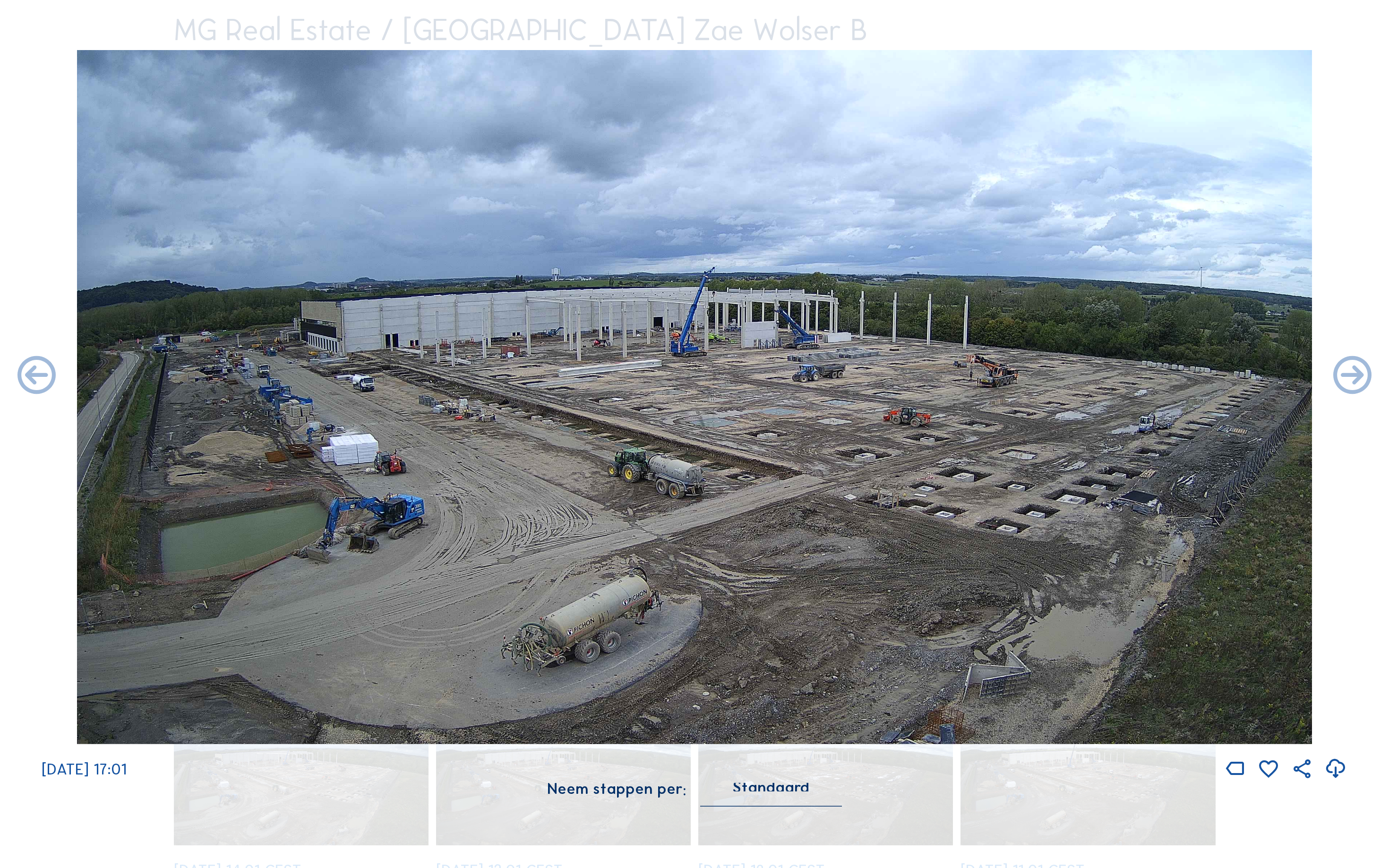
click at [28, 374] on icon at bounding box center [37, 377] width 46 height 46
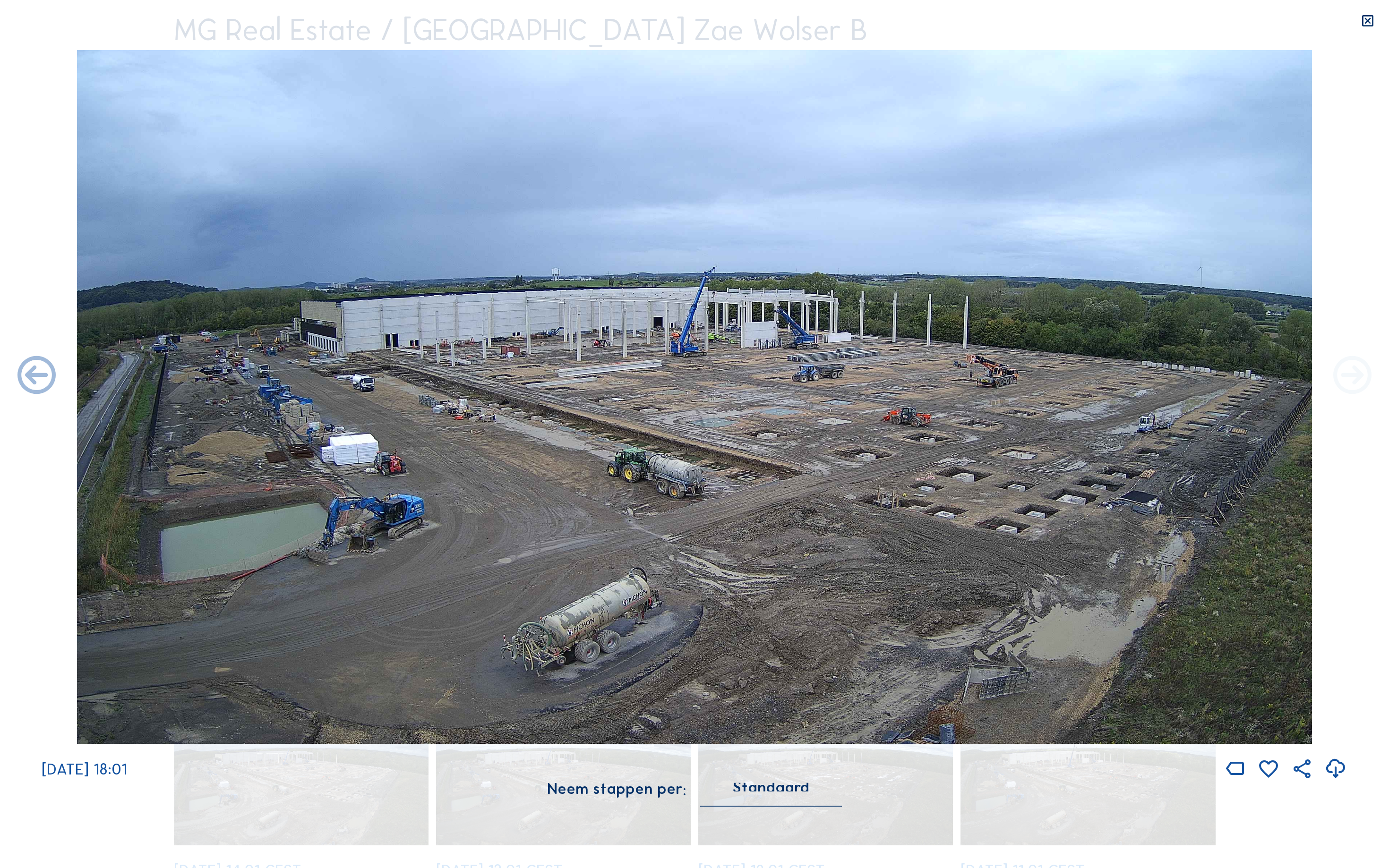
click at [1364, 376] on icon at bounding box center [1352, 377] width 46 height 46
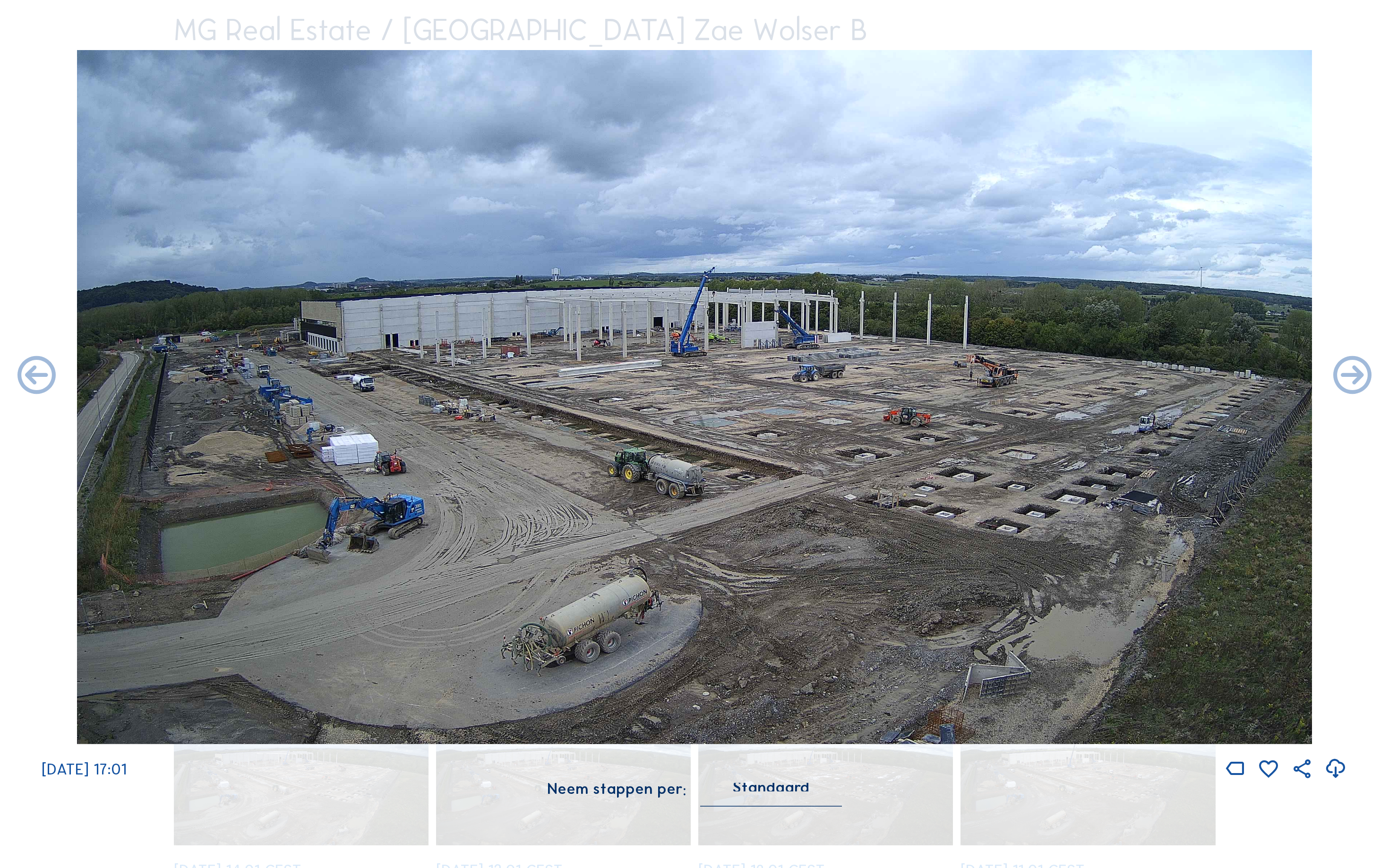
click at [1364, 376] on icon at bounding box center [1352, 377] width 46 height 46
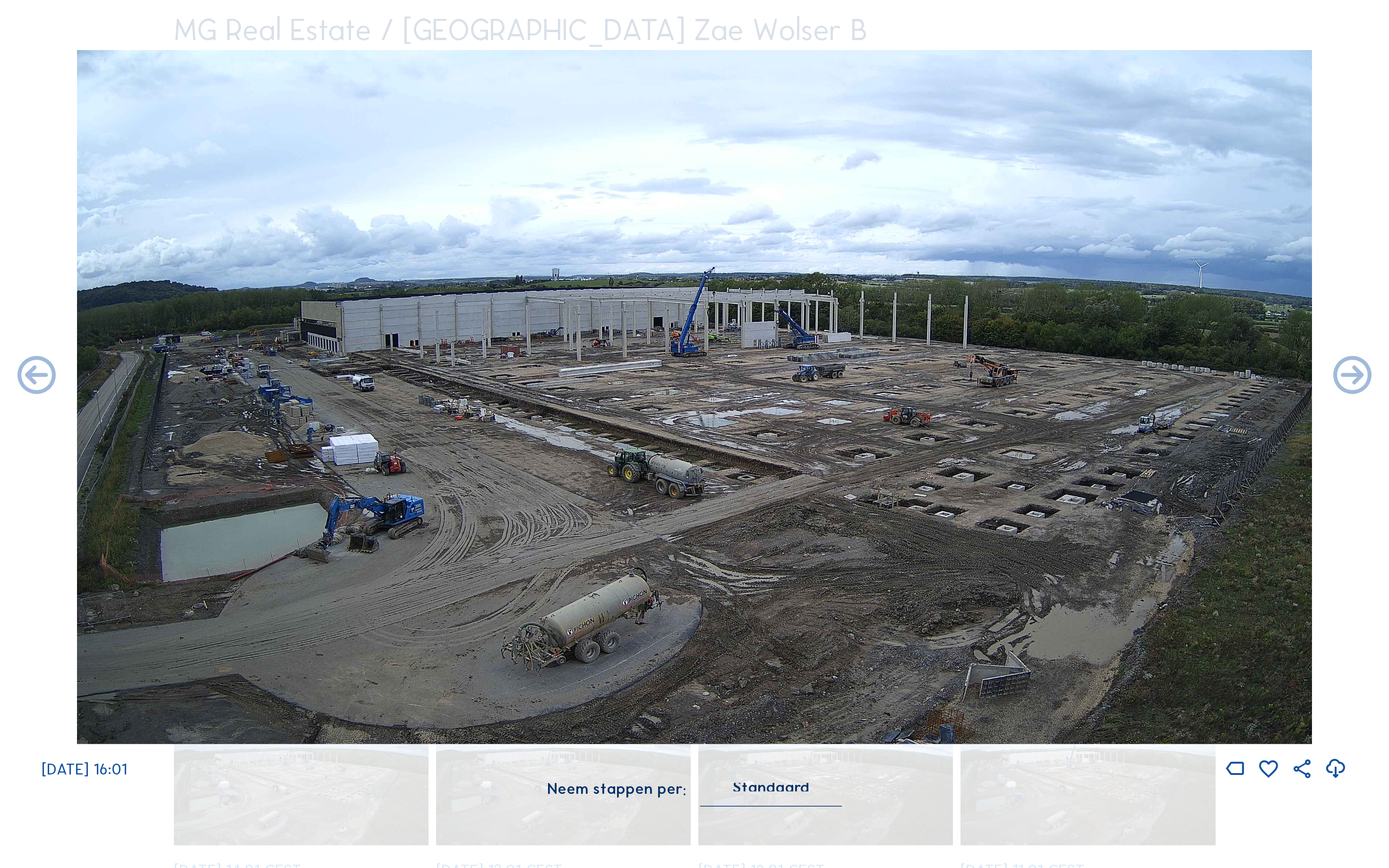
click at [1364, 376] on icon at bounding box center [1352, 377] width 46 height 46
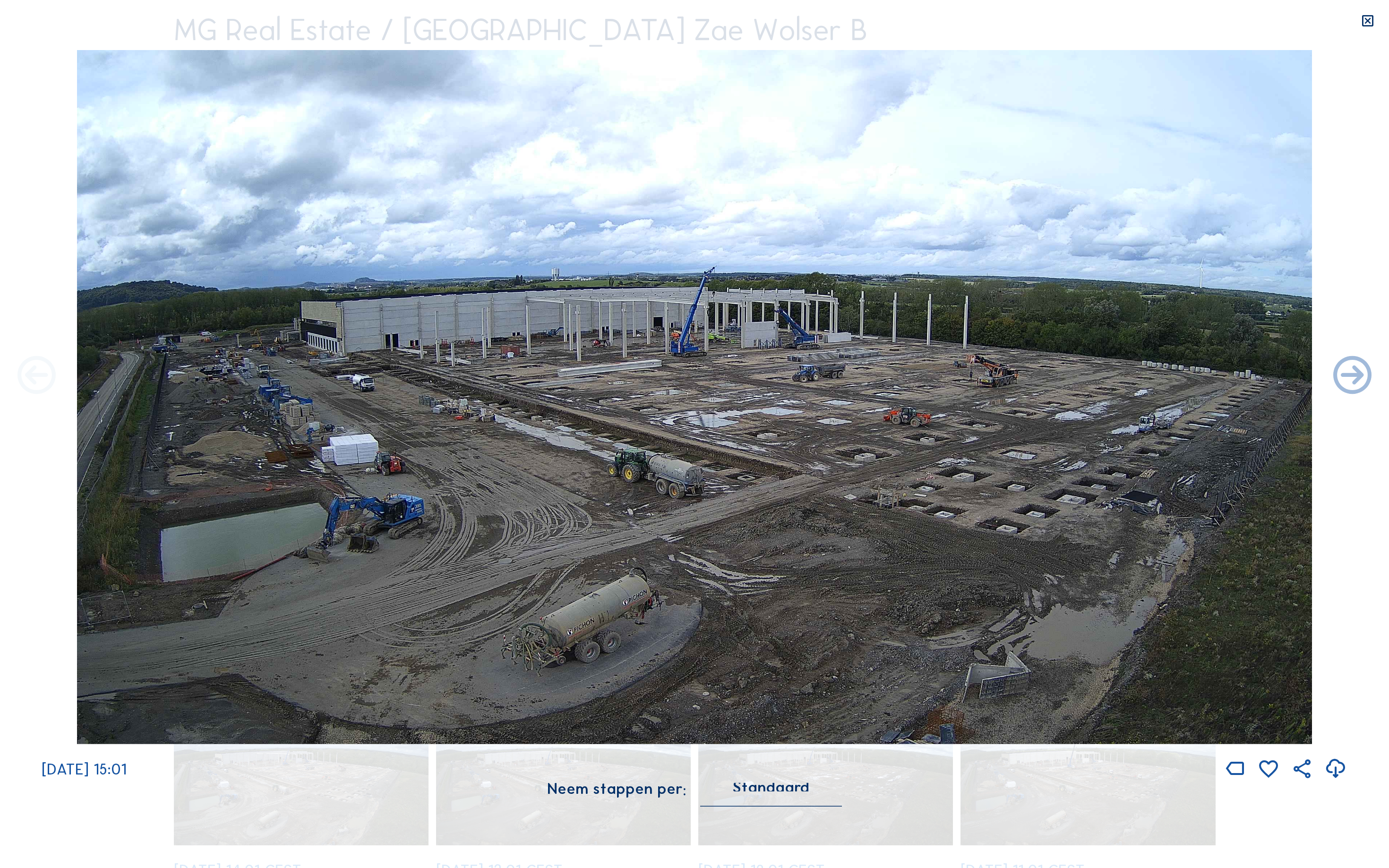
click at [27, 373] on icon at bounding box center [37, 377] width 46 height 46
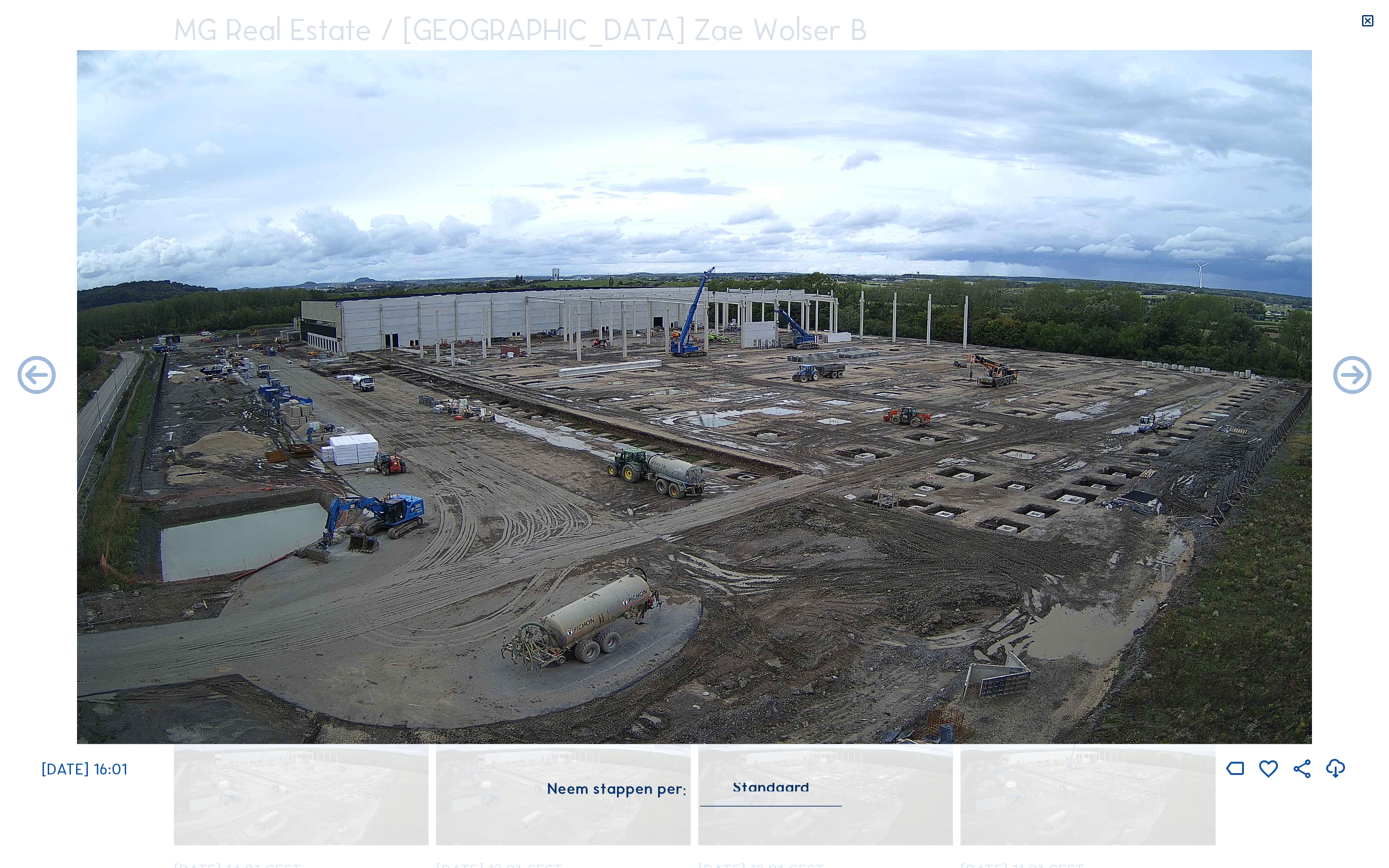
click at [27, 373] on icon at bounding box center [37, 377] width 46 height 46
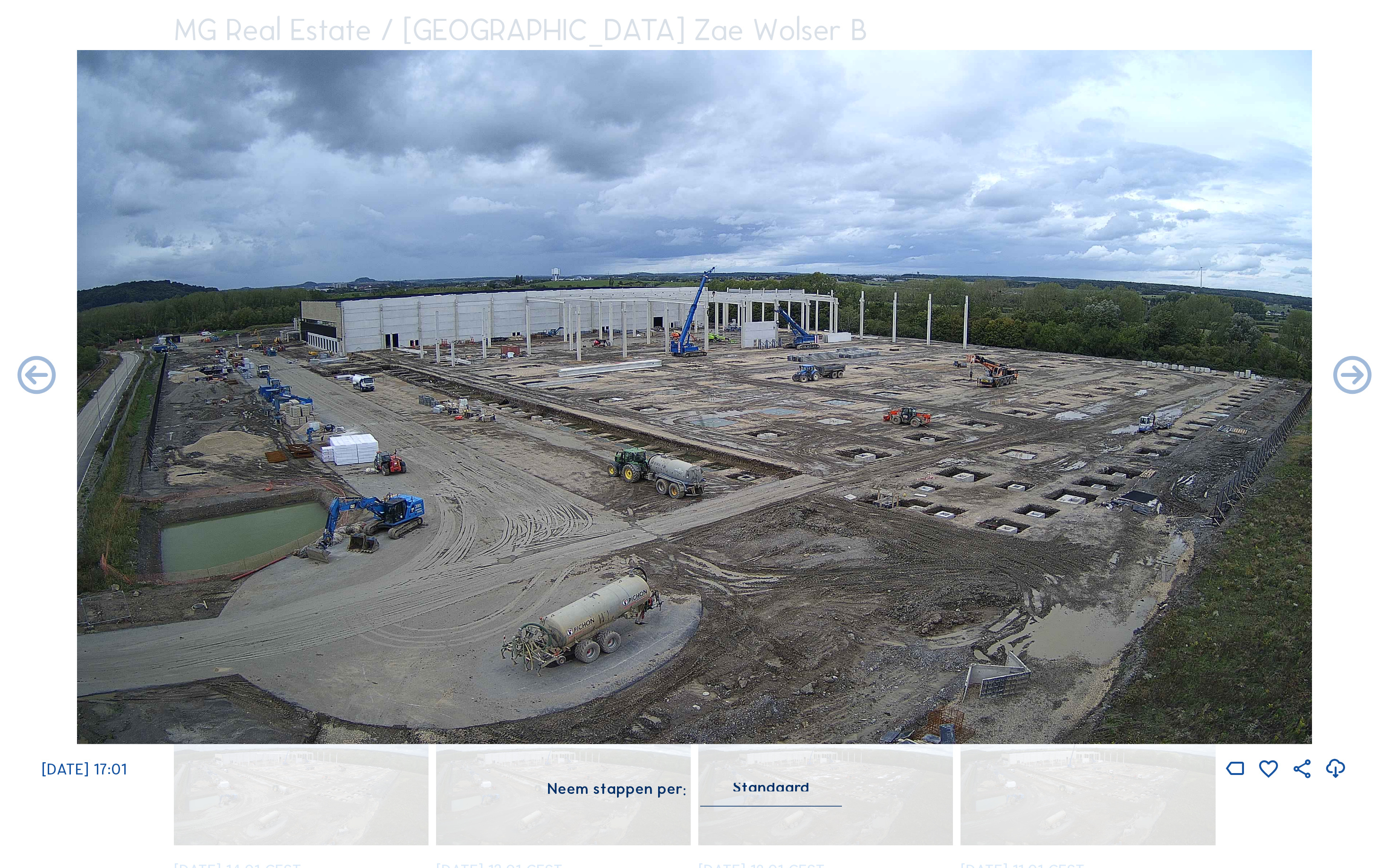
click at [27, 373] on icon at bounding box center [37, 377] width 46 height 46
